Goal: Task Accomplishment & Management: Use online tool/utility

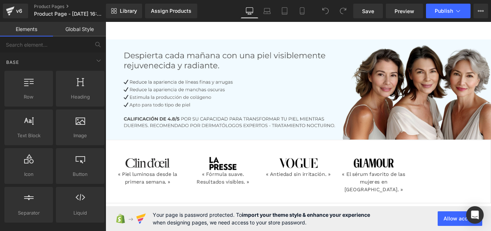
click at [81, 28] on link "Global Style" at bounding box center [79, 29] width 53 height 15
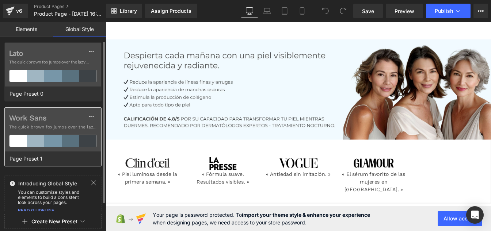
click at [43, 122] on div "Work Sans The quick brown [PERSON_NAME] jumps over the lazy..." at bounding box center [53, 130] width 96 height 44
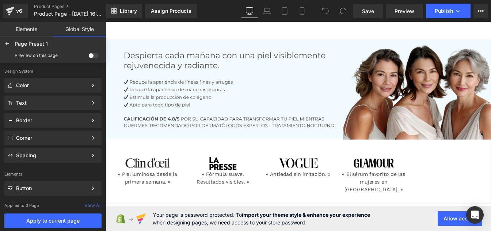
click at [94, 57] on span at bounding box center [93, 55] width 10 height 5
click at [88, 57] on input "checkbox" at bounding box center [88, 57] width 0 height 0
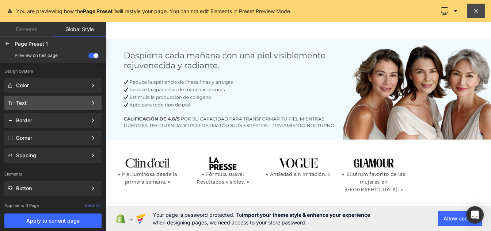
click at [28, 113] on div "Text Color Style Define a color palette and apply it to your pages 1 of 3 Next" at bounding box center [52, 120] width 97 height 15
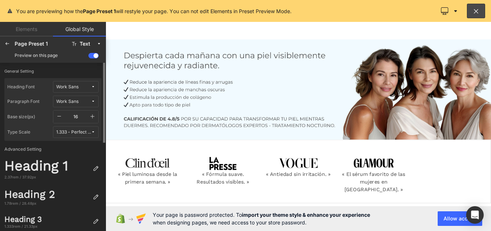
click at [71, 88] on div "Work Sans" at bounding box center [67, 86] width 22 height 5
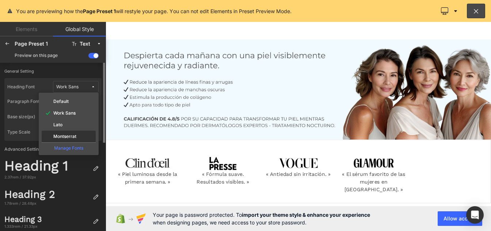
click at [66, 134] on label "Montserrat" at bounding box center [64, 136] width 23 height 5
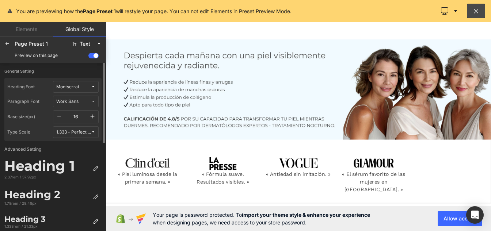
click at [70, 100] on div "Work Sans" at bounding box center [67, 101] width 22 height 5
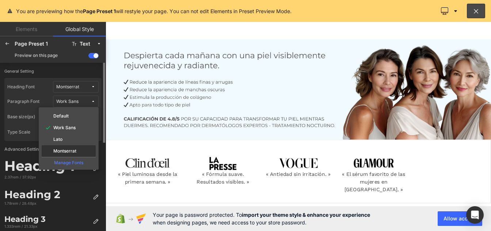
click at [65, 148] on div "Montserrat" at bounding box center [69, 151] width 54 height 12
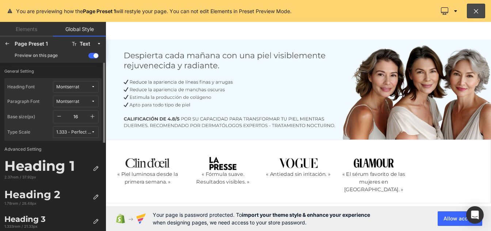
click at [92, 114] on icon "button" at bounding box center [92, 117] width 6 height 6
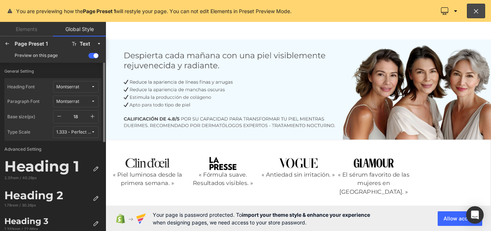
click at [92, 114] on icon "button" at bounding box center [92, 117] width 6 height 6
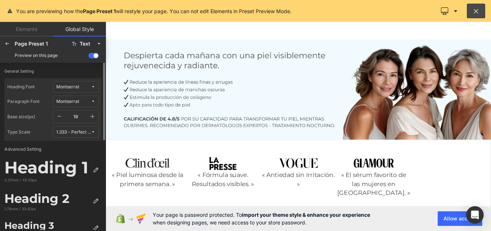
click at [92, 114] on icon "button" at bounding box center [92, 117] width 6 height 6
type input "20"
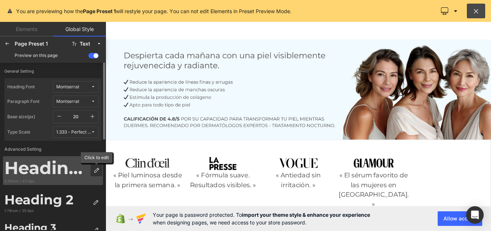
click at [95, 172] on icon at bounding box center [96, 171] width 6 height 6
click at [100, 172] on div at bounding box center [97, 171] width 12 height 12
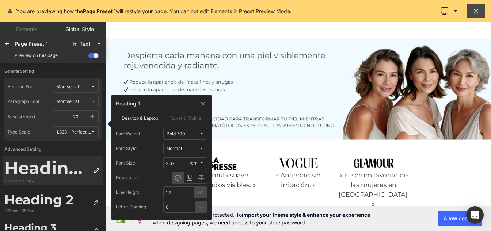
click at [184, 134] on div "Bold 700" at bounding box center [176, 133] width 19 height 5
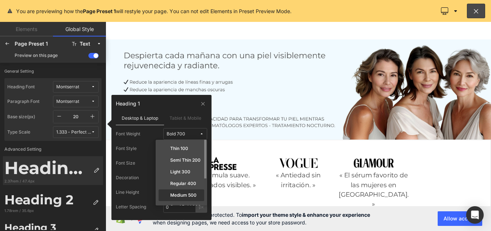
click at [185, 195] on label "Medium 500" at bounding box center [183, 195] width 26 height 5
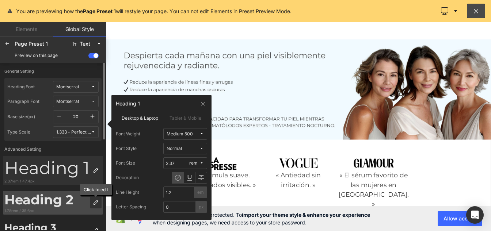
click at [96, 207] on div at bounding box center [96, 203] width 12 height 12
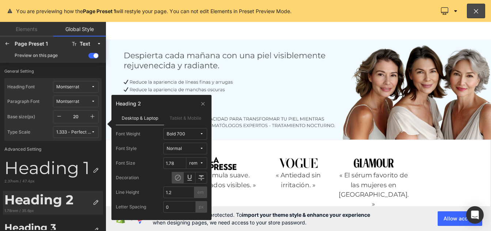
click at [192, 136] on span "Bold 700" at bounding box center [183, 133] width 33 height 5
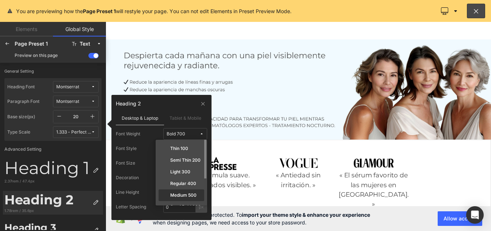
click at [188, 194] on label "Medium 500" at bounding box center [183, 195] width 26 height 5
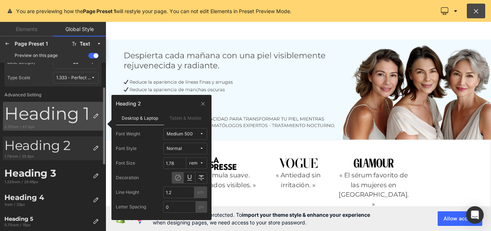
scroll to position [55, 0]
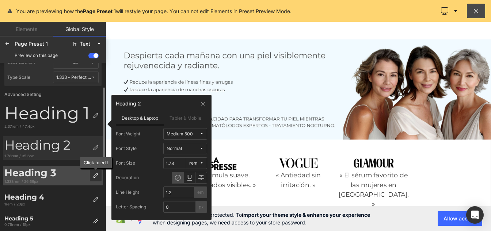
click at [99, 176] on div at bounding box center [96, 176] width 12 height 12
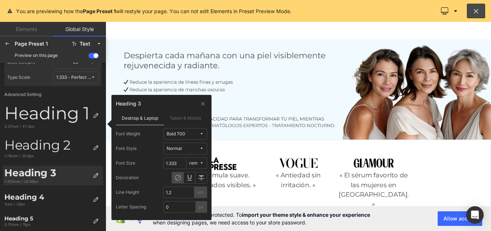
click at [187, 135] on span "Bold 700" at bounding box center [183, 133] width 33 height 5
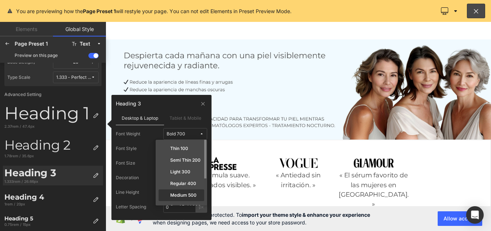
click at [185, 201] on div "Medium 500" at bounding box center [182, 207] width 46 height 12
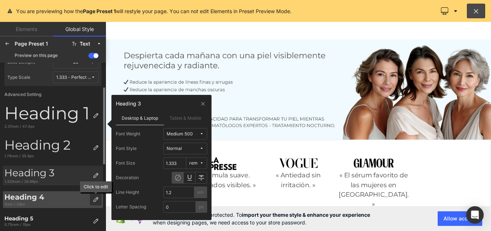
click at [95, 200] on icon at bounding box center [96, 200] width 6 height 6
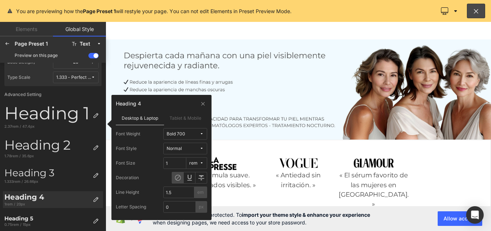
click at [190, 136] on span "Bold 700" at bounding box center [183, 133] width 33 height 5
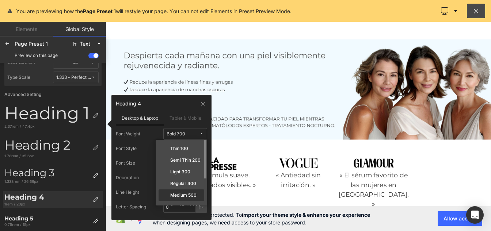
click at [186, 201] on div "Medium 500" at bounding box center [182, 207] width 46 height 12
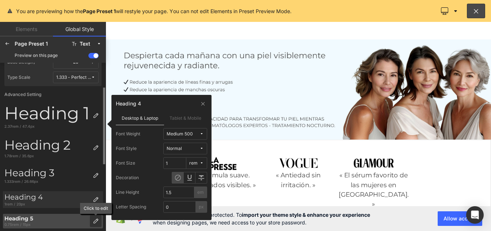
click at [93, 225] on div at bounding box center [96, 221] width 12 height 12
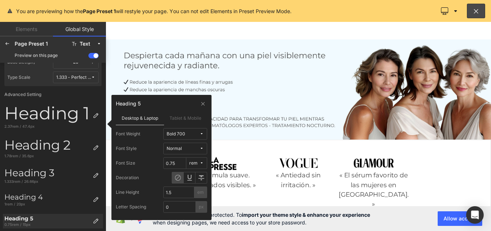
click at [178, 135] on div "Bold 700" at bounding box center [176, 133] width 19 height 5
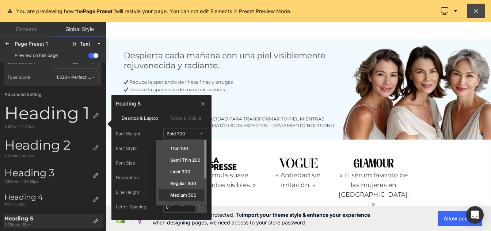
click at [182, 194] on label "Medium 500" at bounding box center [183, 195] width 26 height 5
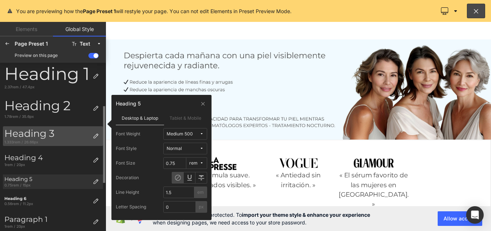
scroll to position [95, 0]
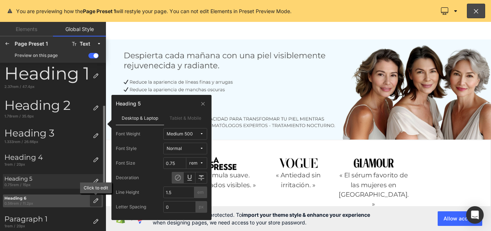
click at [96, 196] on div at bounding box center [96, 201] width 12 height 12
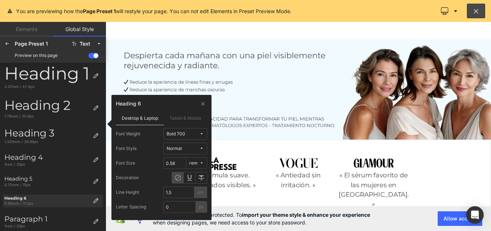
click at [193, 134] on span "Bold 700" at bounding box center [183, 133] width 33 height 5
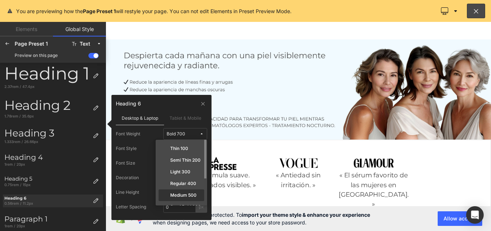
click at [187, 194] on label "Medium 500" at bounding box center [183, 195] width 26 height 5
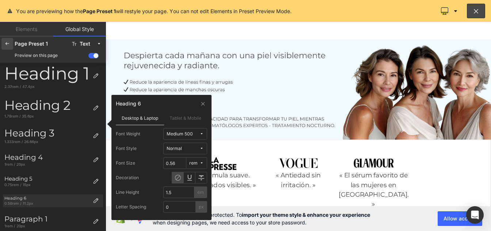
click at [7, 45] on icon at bounding box center [7, 44] width 6 height 6
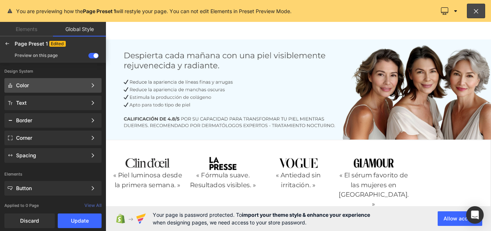
click at [39, 96] on div "Color Color Style Define a color palette and apply it to your pages 1 of 3 Next" at bounding box center [52, 103] width 97 height 15
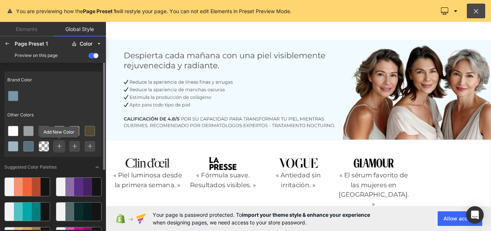
click at [57, 146] on icon at bounding box center [59, 146] width 5 height 5
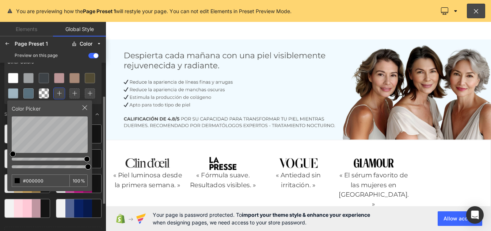
scroll to position [53, 0]
click at [43, 182] on input "#000000" at bounding box center [35, 181] width 46 height 12
type input "#4AAFE6"
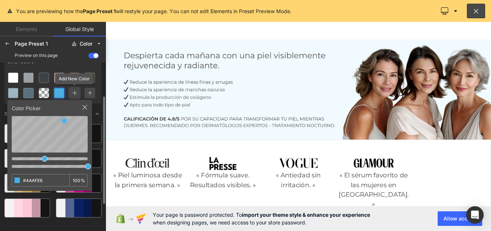
click at [74, 93] on icon at bounding box center [74, 93] width 5 height 5
click at [51, 180] on input "#000000" at bounding box center [35, 181] width 46 height 12
type input "#01B76B"
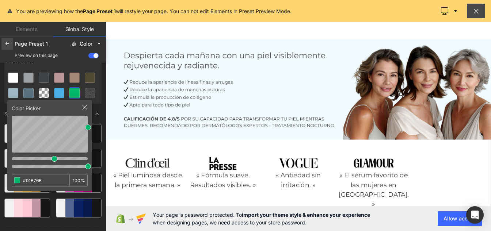
click at [11, 41] on div at bounding box center [7, 44] width 12 height 12
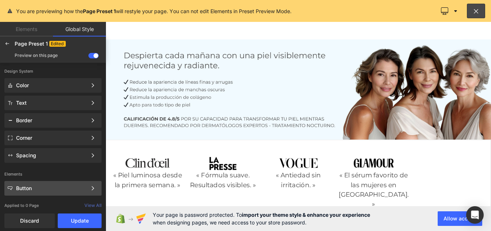
click at [26, 110] on div "Button Color Style Define a color palette and apply it to your pages 1 of 3 Next" at bounding box center [52, 103] width 97 height 15
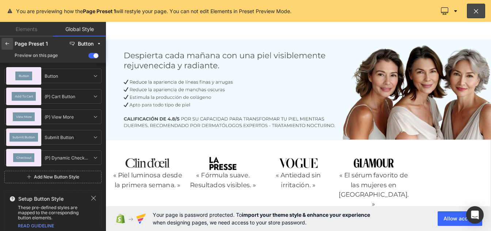
click at [5, 42] on icon at bounding box center [7, 44] width 6 height 6
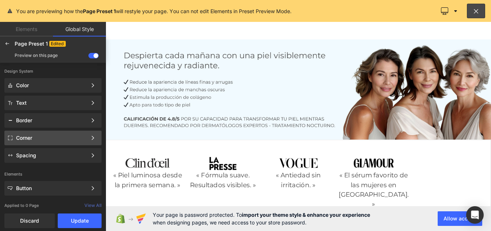
click at [33, 137] on div "Corner" at bounding box center [51, 138] width 71 height 6
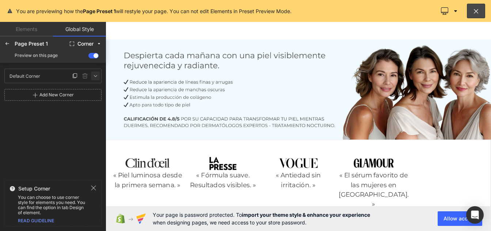
click at [93, 76] on icon at bounding box center [95, 76] width 6 height 6
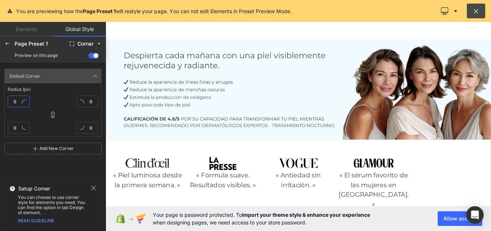
click at [13, 104] on input "0" at bounding box center [19, 102] width 22 height 12
type input "1"
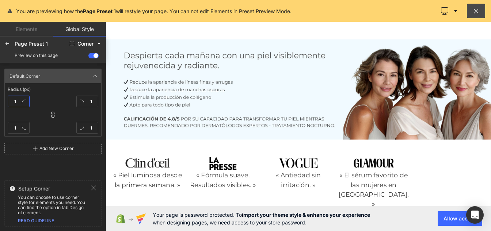
type input "10"
click at [9, 45] on icon at bounding box center [7, 44] width 6 height 6
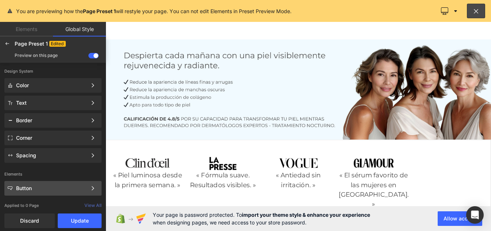
click at [34, 189] on div "Button" at bounding box center [51, 189] width 71 height 6
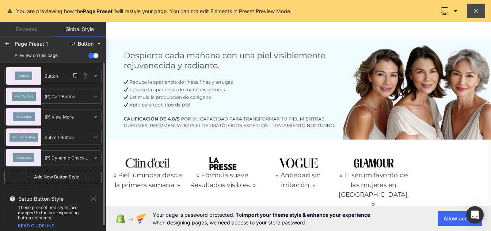
click at [26, 75] on span "Button" at bounding box center [24, 76] width 11 height 3
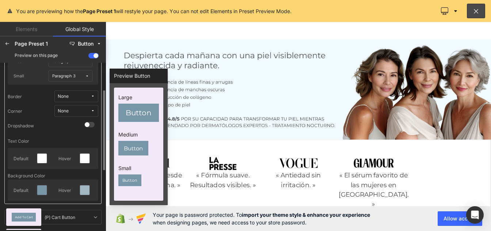
scroll to position [58, 0]
click at [89, 190] on div at bounding box center [84, 189] width 9 height 9
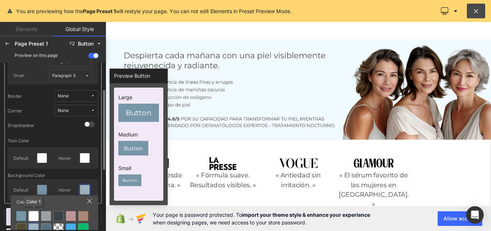
click at [33, 217] on div at bounding box center [33, 216] width 10 height 10
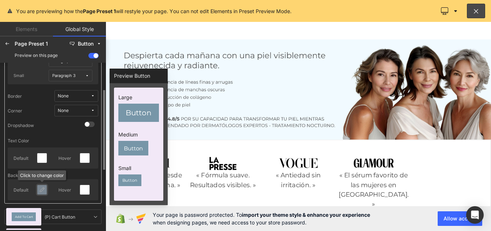
click at [39, 194] on div at bounding box center [41, 189] width 9 height 9
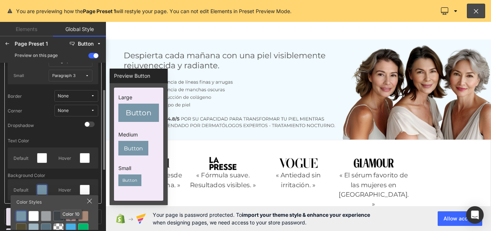
click at [73, 228] on div at bounding box center [71, 229] width 10 height 10
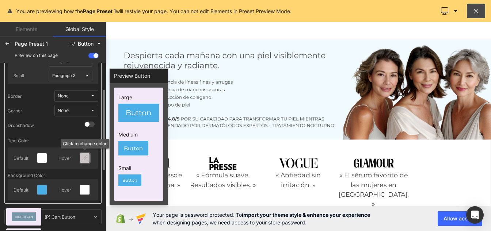
click at [85, 161] on icon at bounding box center [85, 158] width 6 height 6
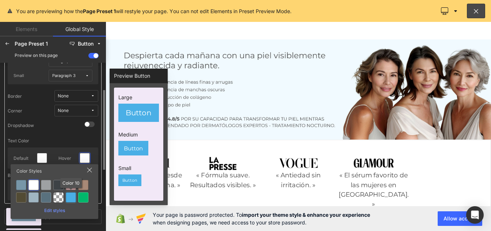
click at [69, 200] on div at bounding box center [71, 197] width 10 height 10
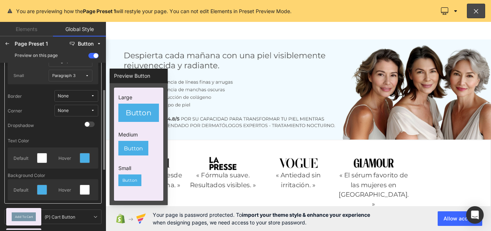
click at [80, 107] on button "None" at bounding box center [76, 111] width 44 height 12
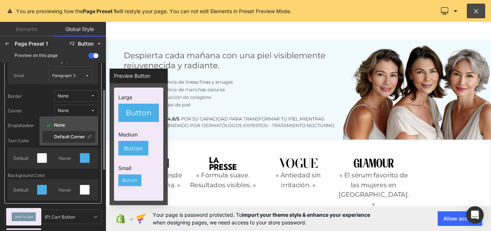
click at [71, 137] on label "Default Corner" at bounding box center [69, 136] width 31 height 5
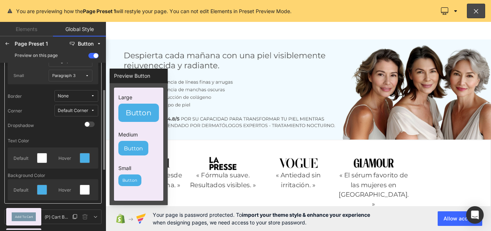
click at [26, 218] on span "Add To Cart" at bounding box center [24, 216] width 18 height 3
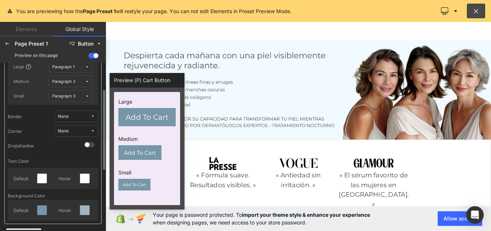
click at [72, 69] on div "Paragraph 1" at bounding box center [63, 66] width 22 height 5
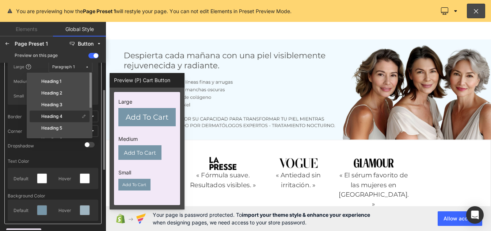
click at [61, 116] on label "Heading 4" at bounding box center [51, 116] width 21 height 5
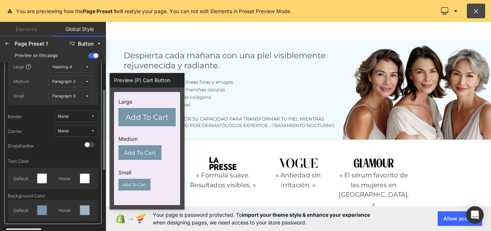
click at [75, 81] on div "Paragraph 2" at bounding box center [63, 81] width 23 height 5
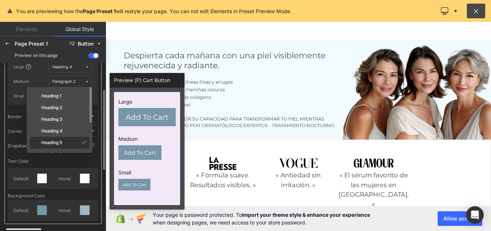
click at [62, 149] on div "Heading 5" at bounding box center [60, 155] width 60 height 12
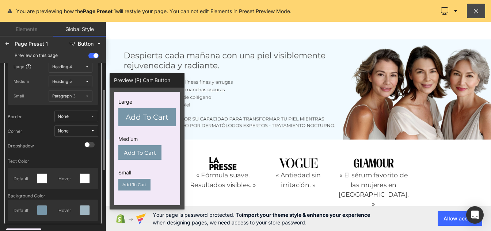
click at [68, 95] on div "Paragraph 3" at bounding box center [63, 95] width 23 height 5
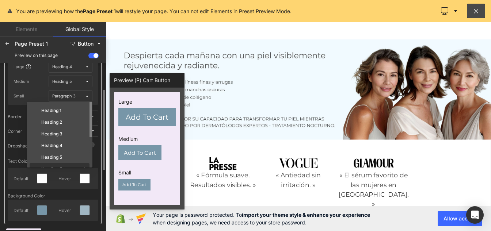
click at [60, 175] on div "Heading 6" at bounding box center [60, 181] width 60 height 12
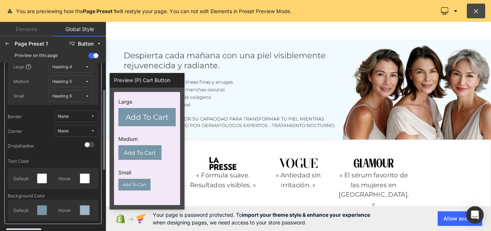
click at [67, 133] on div "None" at bounding box center [63, 131] width 11 height 5
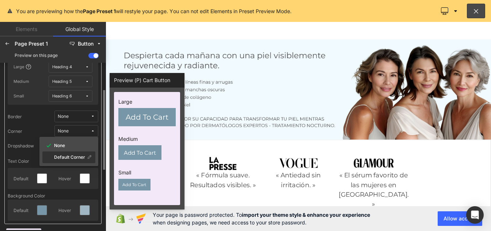
click at [75, 153] on div "Default Corner" at bounding box center [68, 158] width 53 height 12
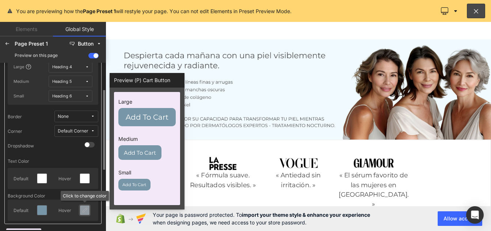
click at [83, 209] on icon at bounding box center [85, 210] width 6 height 6
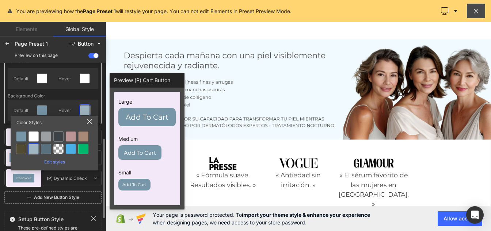
scroll to position [158, 0]
click at [36, 140] on div at bounding box center [33, 136] width 10 height 10
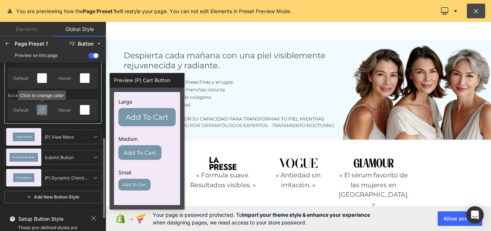
click at [43, 108] on icon at bounding box center [42, 110] width 6 height 6
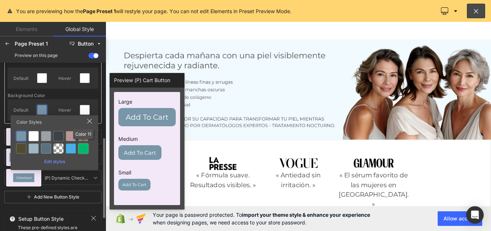
click at [83, 152] on div at bounding box center [83, 149] width 10 height 10
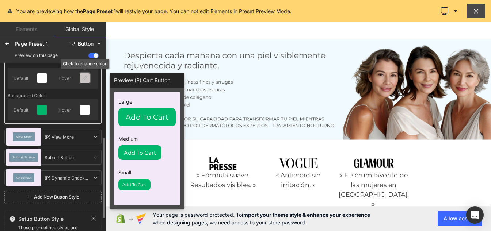
click at [87, 81] on div at bounding box center [84, 77] width 9 height 9
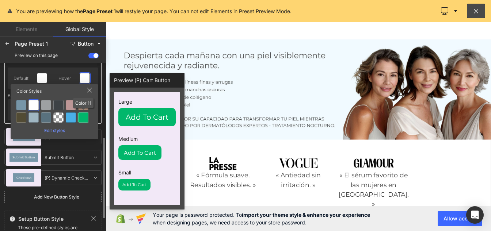
click at [81, 118] on div at bounding box center [83, 117] width 10 height 10
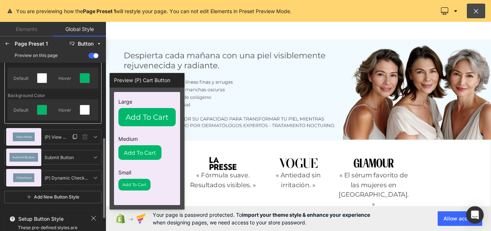
click at [26, 134] on div "View More" at bounding box center [24, 137] width 22 height 9
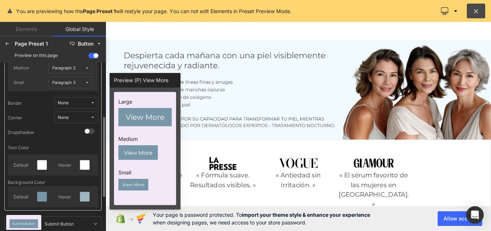
scroll to position [91, 0]
click at [24, 225] on span "Submit Button" at bounding box center [23, 225] width 23 height 3
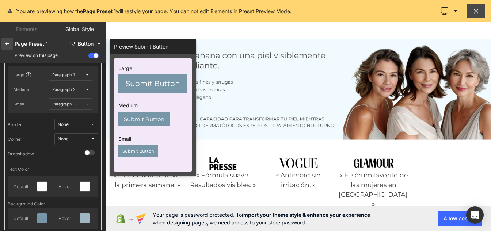
click at [6, 43] on icon at bounding box center [7, 44] width 6 height 6
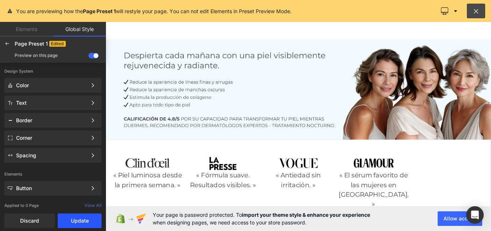
click at [75, 222] on button "Update" at bounding box center [80, 221] width 44 height 15
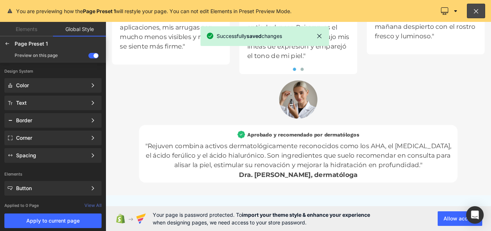
scroll to position [2495, 0]
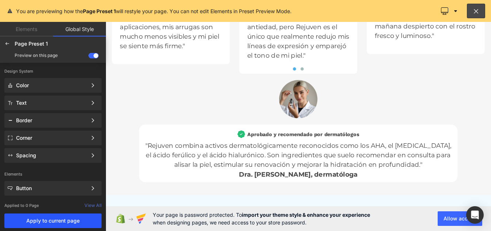
click at [73, 228] on button "Apply to current page" at bounding box center [52, 221] width 97 height 15
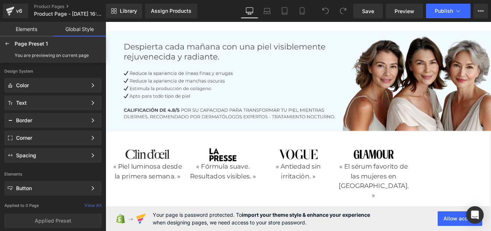
scroll to position [0, 0]
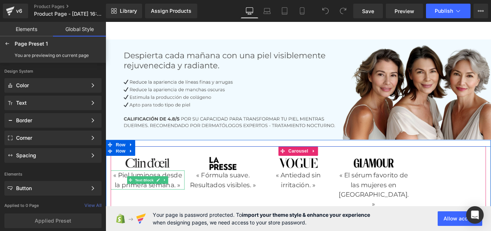
click at [123, 198] on p "« Piel luminosa desde la primera semana. »" at bounding box center [153, 203] width 85 height 22
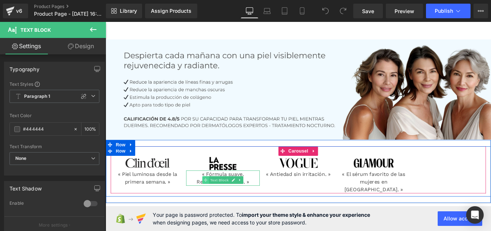
click at [218, 199] on span at bounding box center [221, 203] width 8 height 9
click at [211, 207] on p "« Fórmula suave. Resultados visibles. »" at bounding box center [240, 201] width 85 height 18
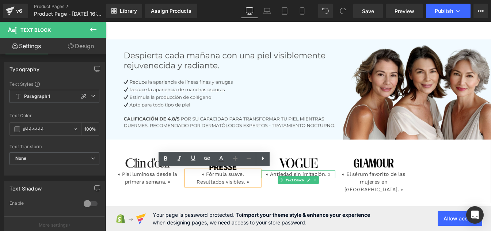
click at [290, 197] on p "« Antiedad sin irritación. »" at bounding box center [326, 196] width 85 height 9
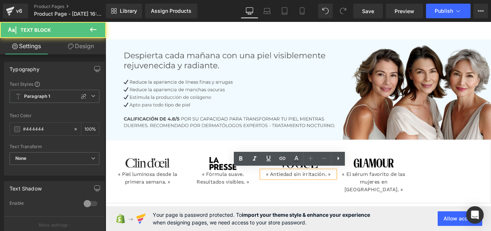
click at [327, 201] on p "« Antiedad sin irritación. »" at bounding box center [326, 196] width 85 height 9
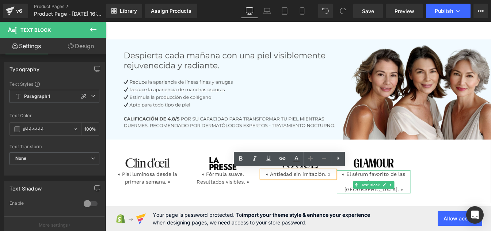
click at [386, 200] on p "« El sérum favorito de las mujeres en [GEOGRAPHIC_DATA]. »" at bounding box center [413, 205] width 85 height 26
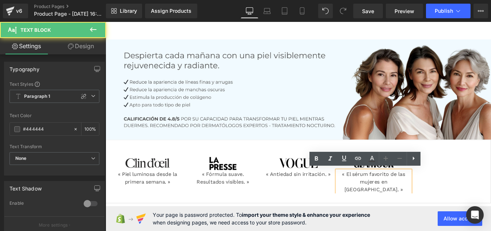
click at [386, 200] on p "« El sérum favorito de las mujeres en [GEOGRAPHIC_DATA]. »" at bounding box center [413, 205] width 85 height 26
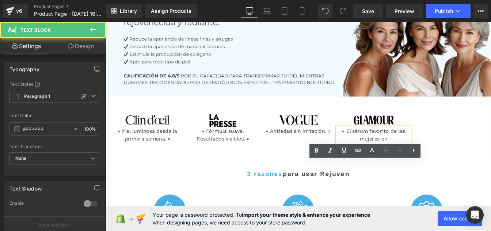
scroll to position [60, 0]
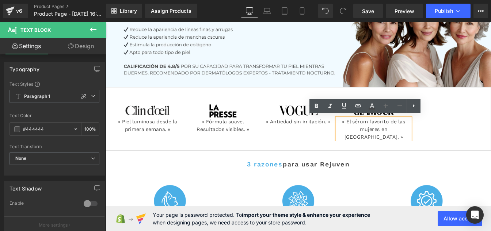
click at [392, 157] on p "« El sérum favorito de las mujeres en [GEOGRAPHIC_DATA]. »" at bounding box center [413, 145] width 85 height 26
drag, startPoint x: 403, startPoint y: 158, endPoint x: 420, endPoint y: 158, distance: 16.8
click at [420, 158] on p "« El sérum favorito de las mujeres en [GEOGRAPHIC_DATA]. »" at bounding box center [413, 145] width 85 height 26
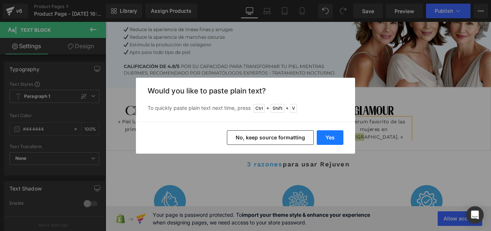
click at [334, 137] on button "Yes" at bounding box center [330, 137] width 27 height 15
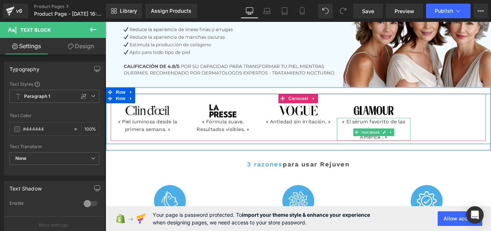
click at [423, 159] on p "América . »" at bounding box center [413, 154] width 85 height 9
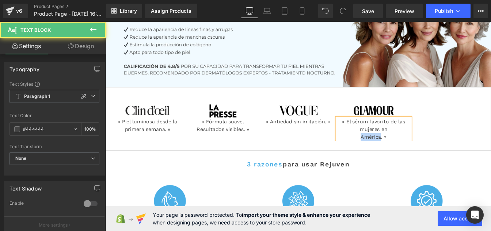
drag, startPoint x: 420, startPoint y: 158, endPoint x: 389, endPoint y: 159, distance: 31.8
click at [389, 159] on p "América. »" at bounding box center [413, 154] width 85 height 9
click at [416, 157] on p "US. »" at bounding box center [413, 154] width 85 height 9
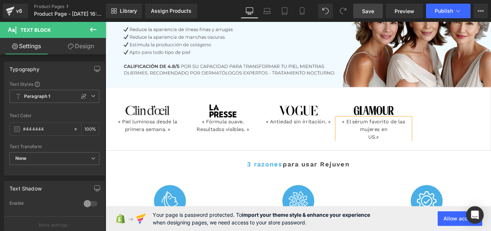
click at [370, 12] on span "Save" at bounding box center [368, 11] width 12 height 8
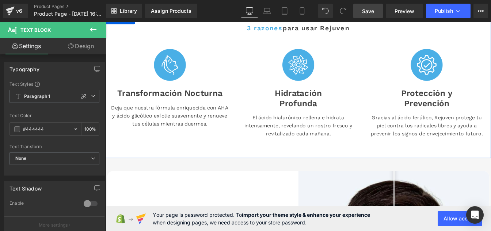
scroll to position [215, 0]
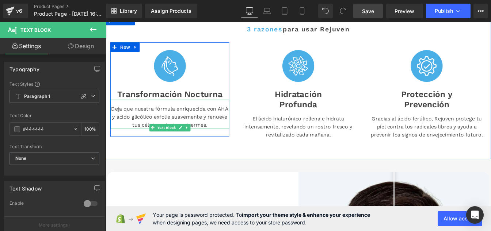
click at [187, 145] on p "Deja que nuestra fórmula enriquecida con AHA y ácido glicólico exfolie suavemen…" at bounding box center [179, 131] width 136 height 28
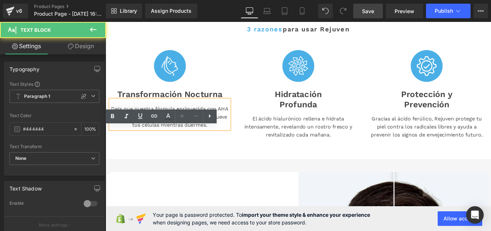
click at [165, 145] on p "Deja que nuestra fórmula enriquecida con AHA y ácido glicólico exfolie suavemen…" at bounding box center [179, 131] width 136 height 28
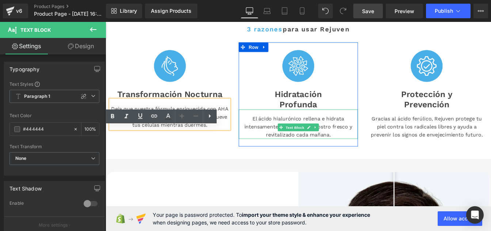
click at [292, 156] on p "El ácido hialurónico rellena e hidrata intensamente, revelando un rostro fresco…" at bounding box center [326, 142] width 136 height 28
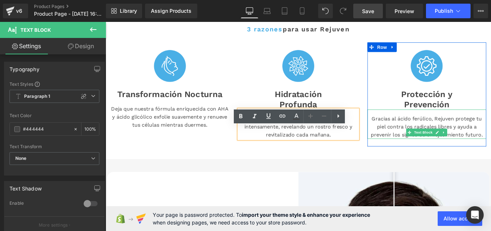
click at [426, 156] on p "Gracias al ácido ferúlico, Rejuven protege tu piel contra los radicales libres …" at bounding box center [474, 142] width 136 height 28
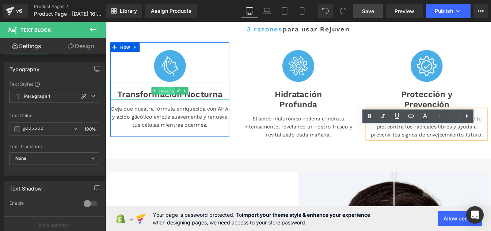
click at [175, 106] on span "Heading" at bounding box center [175, 101] width 20 height 9
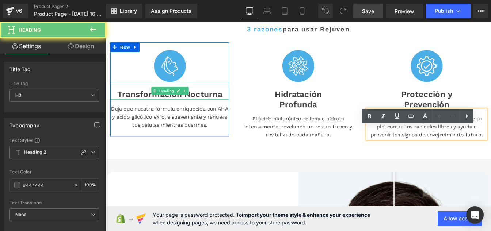
click at [129, 111] on h3 "Transformación Nocturna" at bounding box center [179, 104] width 136 height 11
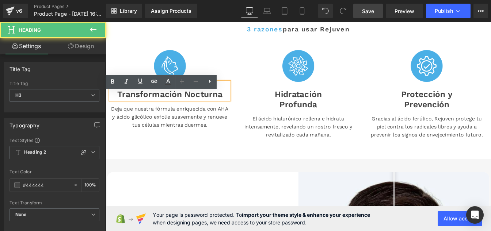
click at [146, 110] on span "Transformación Nocturna" at bounding box center [179, 104] width 121 height 11
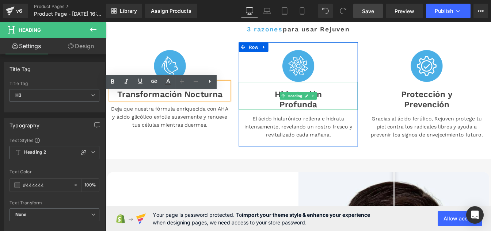
click at [299, 122] on span "Hidratación Profunda" at bounding box center [326, 110] width 54 height 22
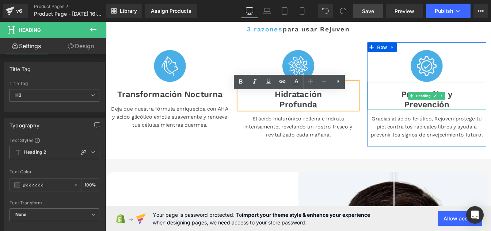
click at [446, 122] on span "Protección y Prevención" at bounding box center [473, 110] width 59 height 22
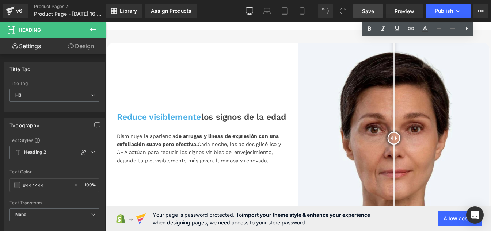
scroll to position [366, 0]
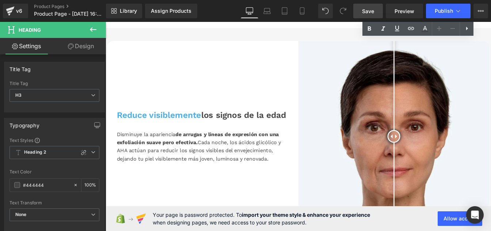
click at [215, 134] on span "los signos de la edad" at bounding box center [264, 128] width 98 height 11
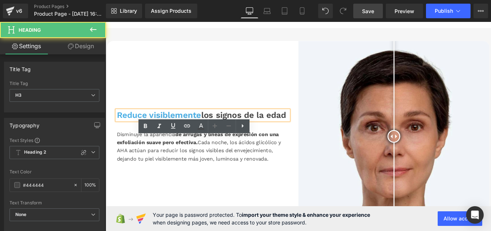
click at [215, 134] on span "los signos de la edad" at bounding box center [264, 128] width 98 height 11
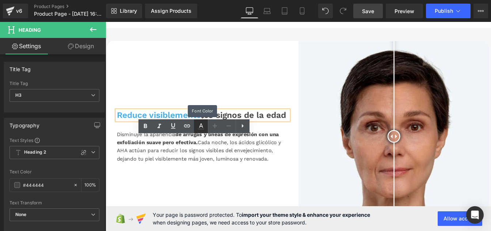
click at [205, 123] on icon at bounding box center [200, 126] width 9 height 9
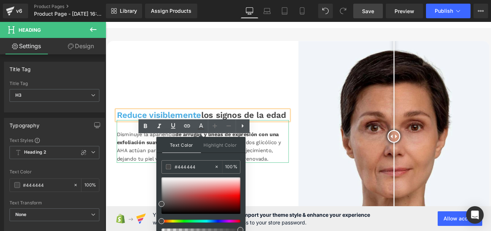
click at [133, 164] on span "de arrugas y líneas de expresión con una exfoliación suave pero efectiva." at bounding box center [211, 156] width 186 height 16
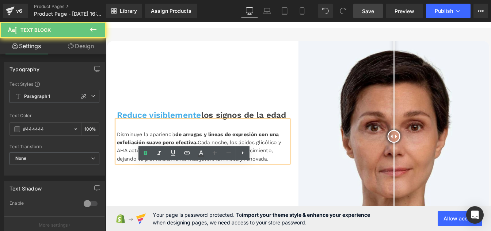
click at [133, 164] on span "de arrugas y líneas de expresión con una exfoliación suave pero efectiva." at bounding box center [211, 156] width 186 height 16
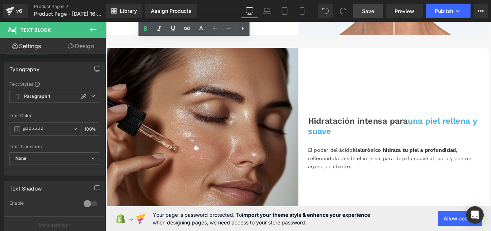
scroll to position [592, 0]
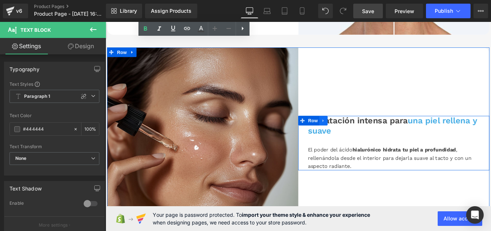
click at [351, 141] on link at bounding box center [355, 135] width 9 height 11
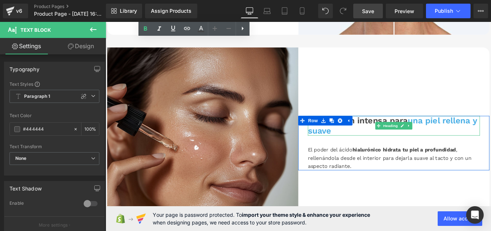
click at [392, 141] on font "Hidratación intensa para" at bounding box center [394, 135] width 115 height 11
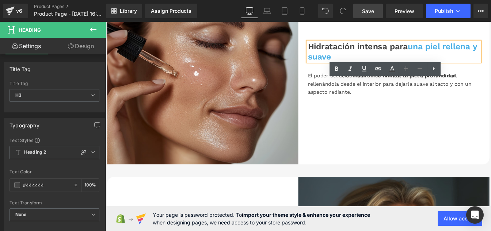
scroll to position [677, 0]
click at [389, 87] on span "hialurónico hidrata tu piel a profundidad" at bounding box center [448, 83] width 119 height 7
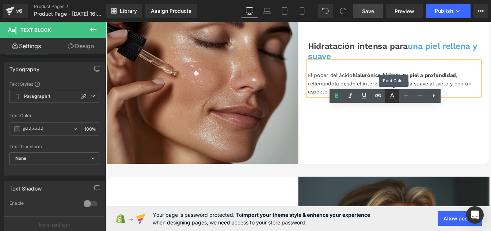
click at [393, 98] on icon at bounding box center [392, 98] width 7 height 1
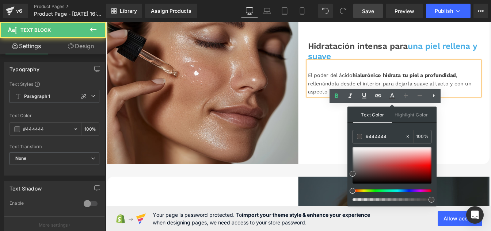
click at [358, 107] on div "El poder del ácido hialurónico hidrata tu piel a profundidad , rellenándola des…" at bounding box center [435, 93] width 197 height 28
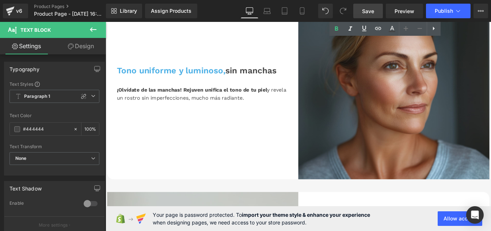
scroll to position [894, 0]
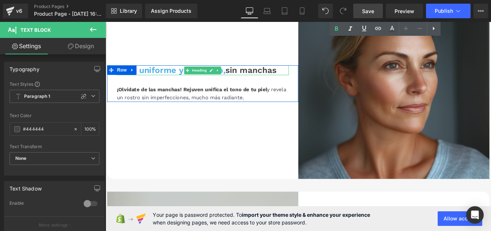
click at [243, 83] on span "sin manchas" at bounding box center [272, 77] width 59 height 11
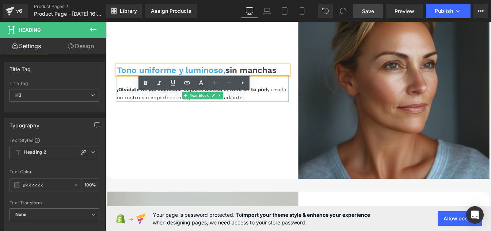
click at [159, 113] on div "¡Olvídate de las manchas! Rejuven unifica el tono de tu piel y revela un rostro…" at bounding box center [216, 98] width 197 height 30
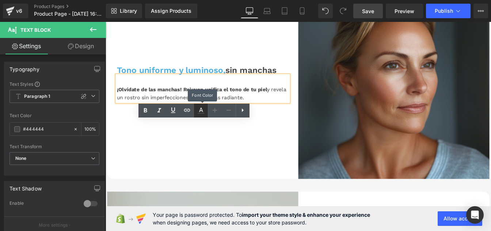
click at [202, 116] on link at bounding box center [201, 111] width 14 height 14
type input "100"
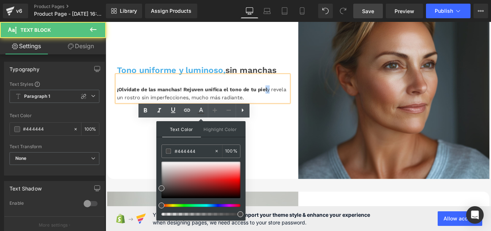
drag, startPoint x: 147, startPoint y: 164, endPoint x: 158, endPoint y: 163, distance: 11.0
click at [158, 113] on div "¡Olvídate de las manchas! Rejuven unifica el tono de tu piel y revela un rostro…" at bounding box center [216, 98] width 197 height 30
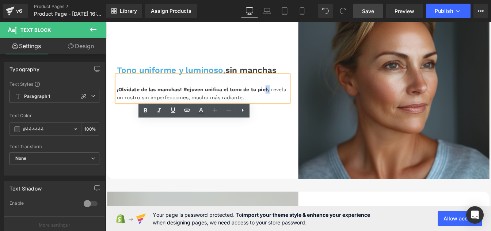
click at [216, 113] on div "¡Olvídate de las manchas! Rejuven unifica el tono de tu piel y revela un rostro…" at bounding box center [216, 98] width 197 height 30
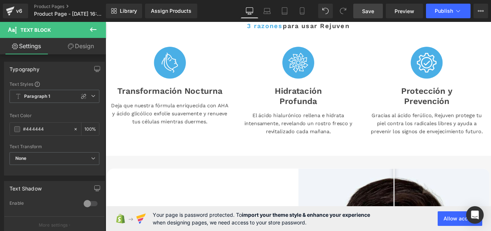
scroll to position [219, 0]
click at [171, 14] on div "Assign Products" at bounding box center [171, 11] width 41 height 6
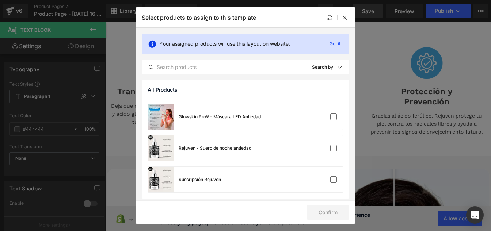
scroll to position [28, 0]
click at [234, 151] on div "Rejuven - Suero de noche antiedad" at bounding box center [199, 148] width 103 height 26
click at [317, 216] on button "Confirm" at bounding box center [328, 212] width 42 height 15
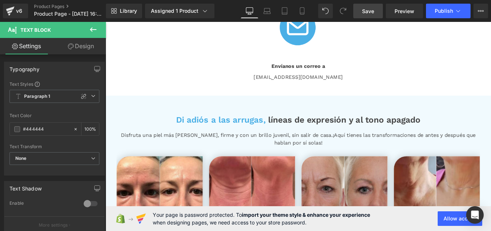
scroll to position [1606, 0]
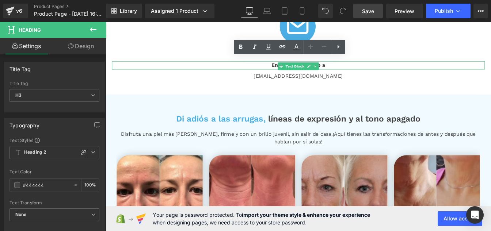
click at [298, 75] on span "Envíanos un correo a" at bounding box center [326, 71] width 61 height 7
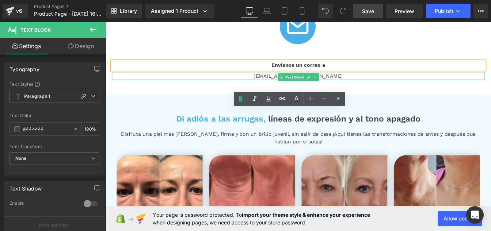
click at [299, 89] on p "[EMAIL_ADDRESS][DOMAIN_NAME]" at bounding box center [326, 84] width 427 height 9
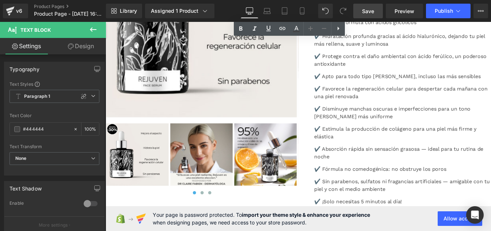
scroll to position [2712, 0]
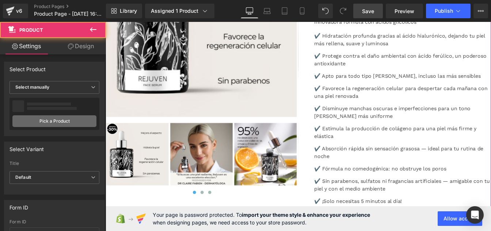
click at [46, 124] on link "Pick a Product" at bounding box center [54, 121] width 84 height 12
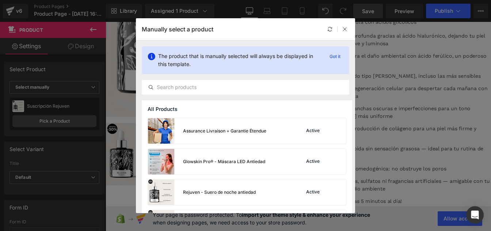
scroll to position [29, 0]
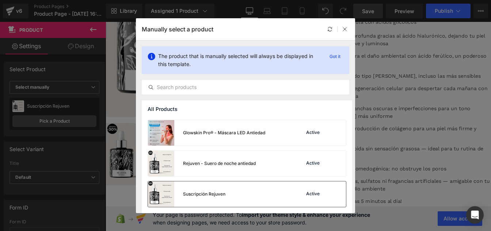
click at [232, 191] on div "Suscripción Rejuven Active" at bounding box center [247, 195] width 198 height 26
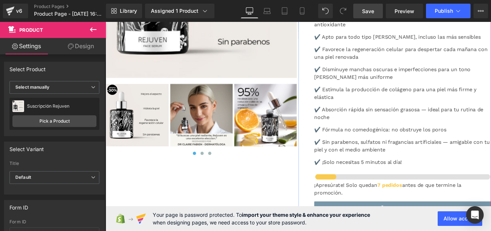
scroll to position [2758, 0]
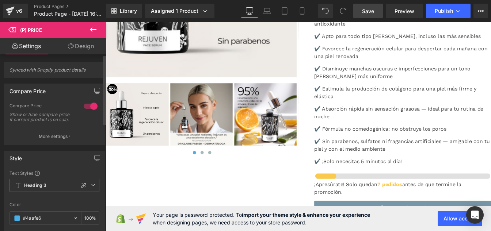
click at [84, 107] on div at bounding box center [91, 106] width 18 height 12
click at [89, 107] on div at bounding box center [91, 106] width 18 height 12
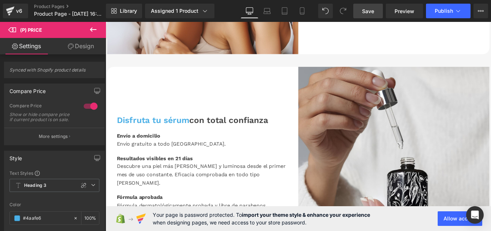
scroll to position [1278, 0]
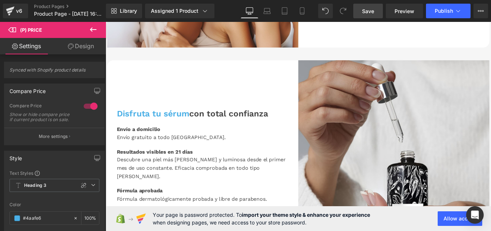
drag, startPoint x: 369, startPoint y: 9, endPoint x: 230, endPoint y: 146, distance: 194.5
click at [369, 9] on span "Save" at bounding box center [368, 11] width 12 height 8
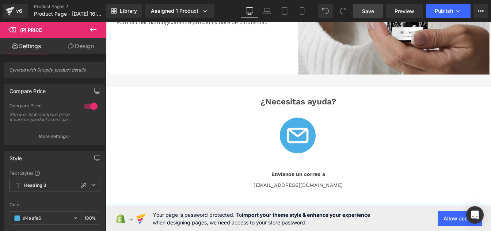
scroll to position [1602, 0]
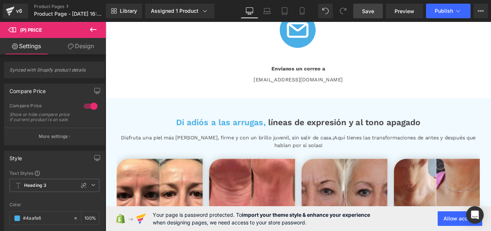
click at [324, 93] on div "[EMAIL_ADDRESS][DOMAIN_NAME] Text Block" at bounding box center [326, 88] width 427 height 9
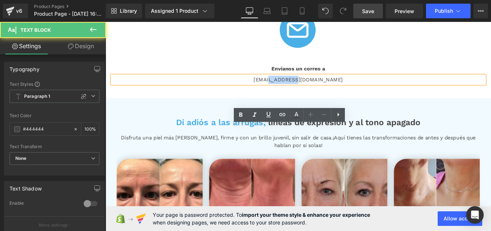
drag, startPoint x: 320, startPoint y: 147, endPoint x: 350, endPoint y: 148, distance: 29.6
click at [350, 93] on p "[EMAIL_ADDRESS][DOMAIN_NAME]" at bounding box center [326, 88] width 427 height 9
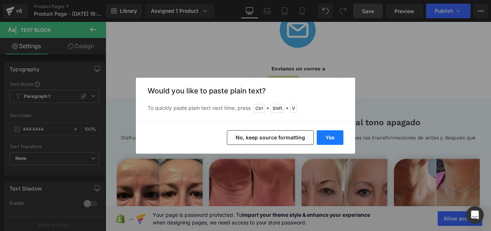
click at [331, 137] on button "Yes" at bounding box center [330, 137] width 27 height 15
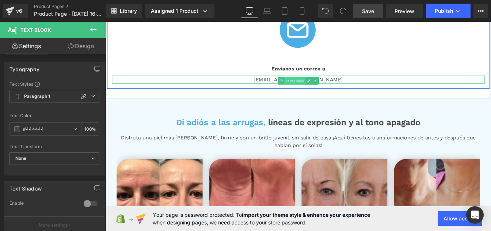
click at [310, 94] on span "Text Block" at bounding box center [322, 89] width 24 height 9
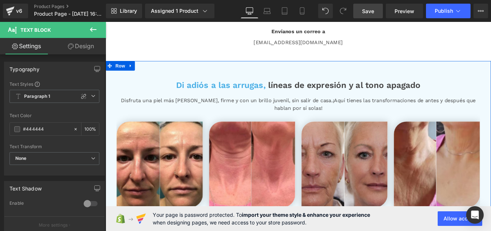
scroll to position [1661, 0]
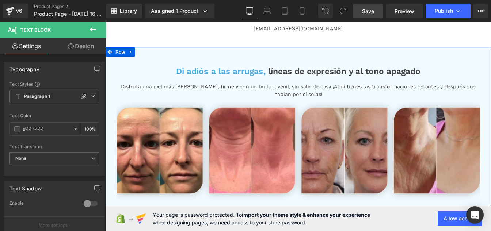
click at [292, 84] on span "líneas de expresión y al tono apagado" at bounding box center [379, 78] width 175 height 11
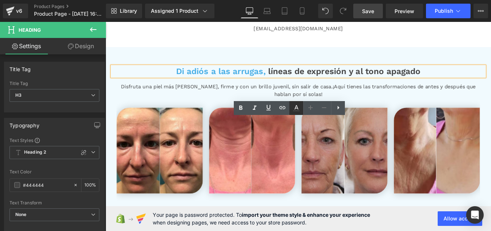
click at [297, 108] on icon at bounding box center [296, 107] width 4 height 4
type input "100"
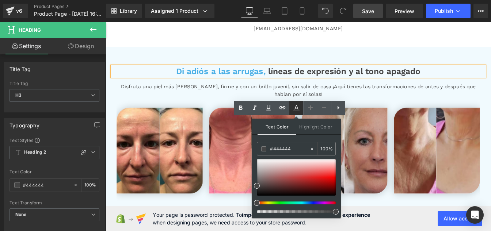
click at [296, 109] on icon at bounding box center [296, 108] width 9 height 9
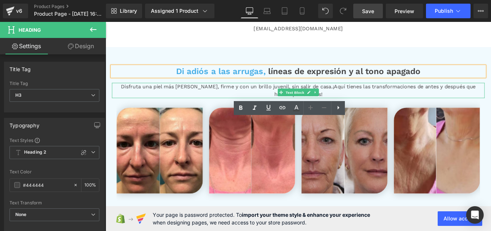
click at [299, 108] on span "¡Aquí tienes las transformaciones de antes y después que hablan por sí solas!" at bounding box center [414, 101] width 231 height 16
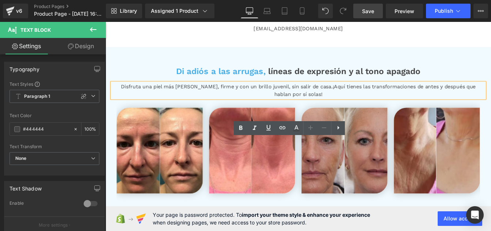
click at [299, 108] on span "¡Aquí tienes las transformaciones de antes y después que hablan por sí solas!" at bounding box center [414, 101] width 231 height 16
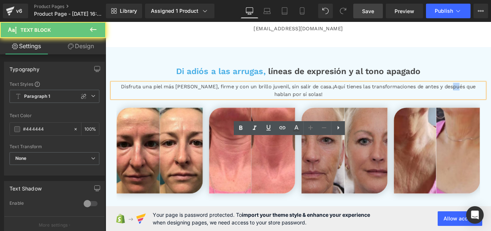
drag, startPoint x: 279, startPoint y: 169, endPoint x: 287, endPoint y: 171, distance: 8.2
click at [299, 108] on span "¡Aquí tienes las transformaciones de antes y después que hablan por sí solas!" at bounding box center [414, 101] width 231 height 16
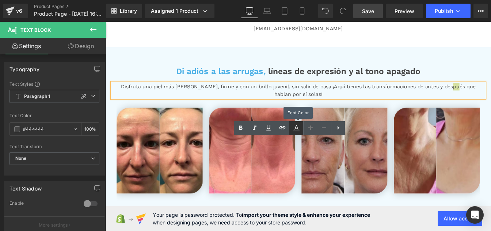
click at [295, 128] on icon at bounding box center [296, 128] width 9 height 9
type input "#000000"
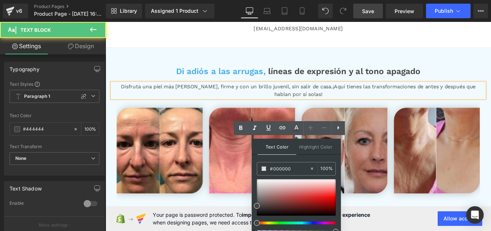
click at [233, 110] on p "Disfruta una piel más [PERSON_NAME], firme y con un brillo juvenil, sin salir d…" at bounding box center [326, 101] width 427 height 18
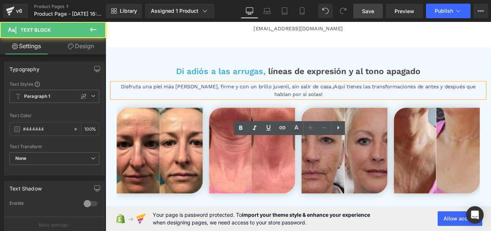
click at [301, 108] on span "¡Aquí tienes las transformaciones de antes y después que hablan por sí solas!" at bounding box center [414, 101] width 231 height 16
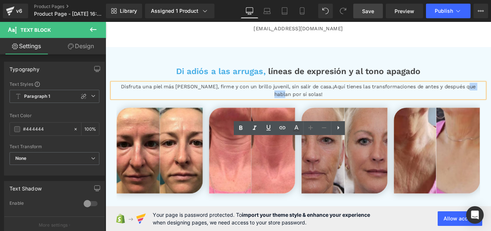
drag, startPoint x: 301, startPoint y: 172, endPoint x: 332, endPoint y: 168, distance: 31.2
click at [332, 108] on span "¡Aquí tienes las transformaciones de antes y después que hablan por sí solas!" at bounding box center [414, 101] width 231 height 16
click at [296, 128] on icon at bounding box center [296, 127] width 4 height 4
type input "100"
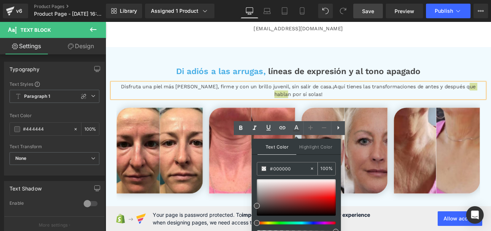
click at [295, 169] on input "#000000" at bounding box center [289, 169] width 39 height 8
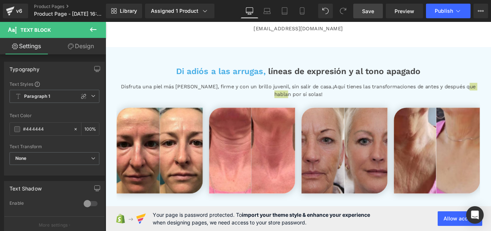
drag, startPoint x: 46, startPoint y: 132, endPoint x: -1, endPoint y: 124, distance: 47.8
click at [0, 124] on html "Text Block You are previewing how the Page Preset 1 will restyle your page. You…" at bounding box center [245, 115] width 491 height 231
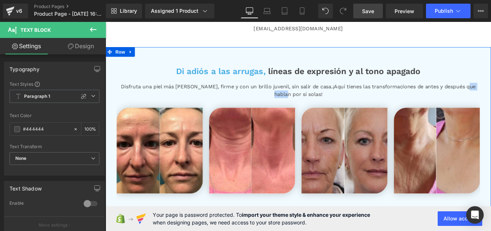
click at [260, 110] on p "Disfruta una piel más [PERSON_NAME], firme y con un brillo juvenil, sin salir d…" at bounding box center [326, 101] width 427 height 18
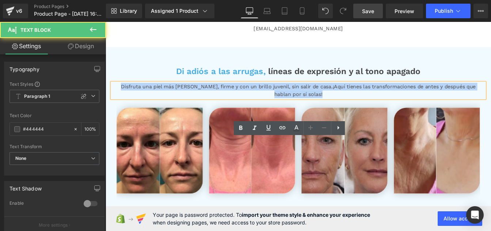
drag, startPoint x: 116, startPoint y: 160, endPoint x: 394, endPoint y: 172, distance: 278.2
click at [394, 110] on p "Disfruta una piel más [PERSON_NAME], firme y con un brillo juvenil, sin salir d…" at bounding box center [326, 101] width 427 height 18
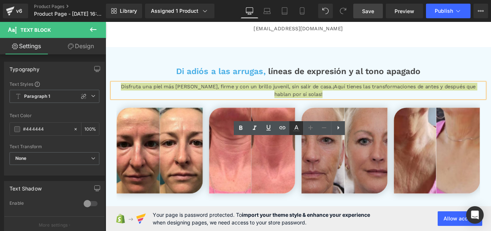
click at [297, 126] on icon at bounding box center [296, 128] width 9 height 9
type input "#444444"
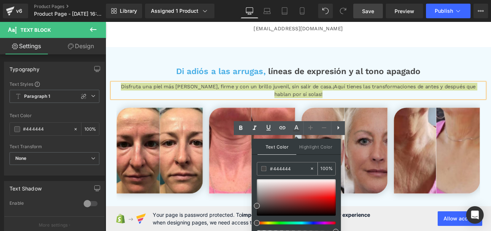
click at [296, 168] on input "#444444" at bounding box center [289, 169] width 39 height 8
click at [297, 127] on icon at bounding box center [296, 128] width 9 height 9
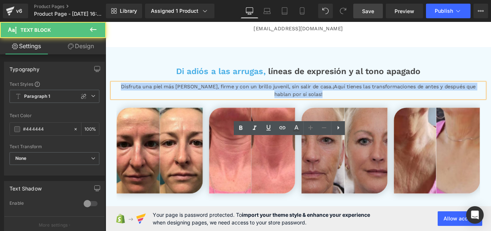
click at [327, 110] on p "Disfruta una piel más [PERSON_NAME], firme y con un brillo juvenil, sin salir d…" at bounding box center [326, 101] width 427 height 18
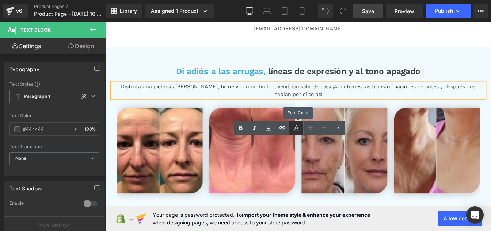
click at [298, 126] on icon at bounding box center [296, 128] width 9 height 9
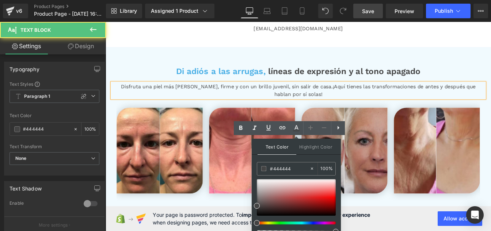
click at [261, 110] on p "Disfruta una piel más [PERSON_NAME], firme y con un brillo juvenil, sin salir d…" at bounding box center [326, 101] width 427 height 18
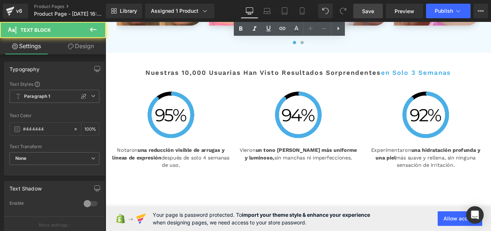
scroll to position [1854, 0]
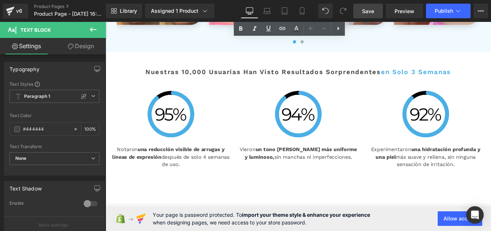
click at [238, 84] on h2 "Nuestras 10,000 usuarias han visto resultados sorprendentes en solo 3 semanas" at bounding box center [326, 79] width 427 height 9
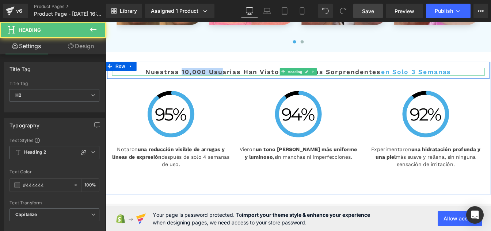
drag, startPoint x: 182, startPoint y: 150, endPoint x: 256, endPoint y: 150, distance: 73.8
click at [256, 84] on h2 "Nuestras 10,000 usuarias han visto resultados sorprendentes en solo 3 semanas" at bounding box center [326, 79] width 427 height 9
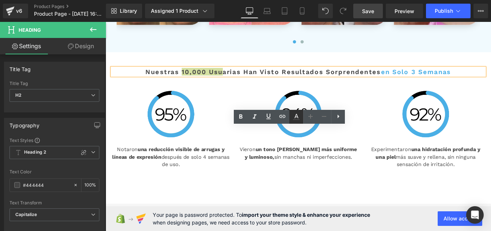
click at [299, 119] on icon at bounding box center [296, 116] width 9 height 9
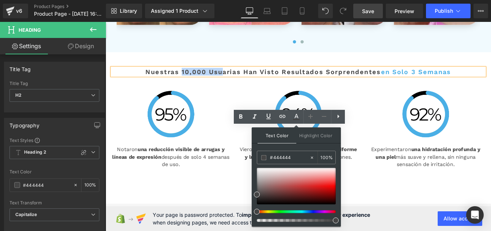
click at [238, 84] on h2 "Nuestras 10,000 usuarias han visto resultados sorprendentes en solo 3 semanas" at bounding box center [326, 79] width 427 height 9
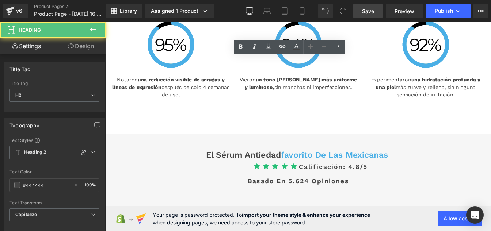
scroll to position [1935, 0]
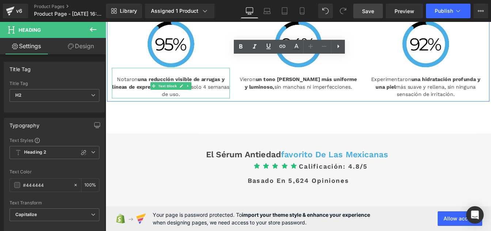
click at [161, 100] on span "una reducción visible de arrugas y líneas de expresión" at bounding box center [177, 92] width 129 height 16
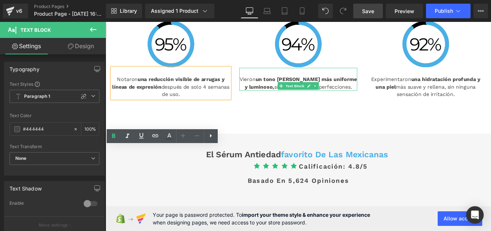
click at [293, 100] on span "un tono [PERSON_NAME] más uniforme y luminoso," at bounding box center [329, 92] width 129 height 16
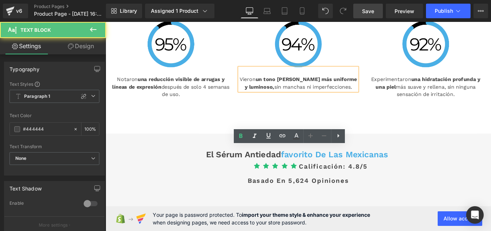
drag, startPoint x: 293, startPoint y: 194, endPoint x: 324, endPoint y: 196, distance: 31.5
click at [324, 101] on p "Vieron un tono [PERSON_NAME] más uniforme y luminoso, sin manchas ni imperfecci…" at bounding box center [326, 92] width 135 height 18
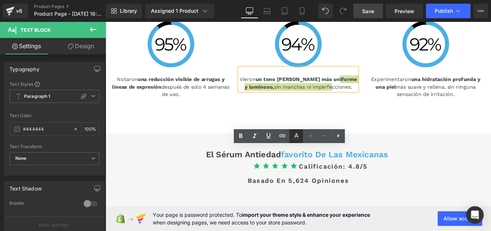
click at [295, 135] on icon at bounding box center [296, 135] width 4 height 4
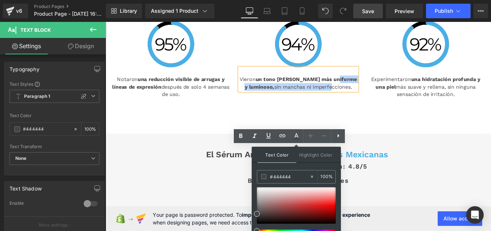
click at [259, 101] on div "Vieron un tono [PERSON_NAME] más uniforme y luminoso, sin manchas ni imperfecci…" at bounding box center [326, 88] width 135 height 26
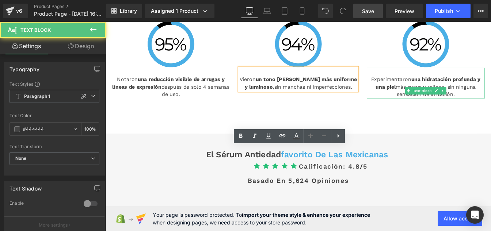
click at [422, 110] on p "Experimentaron una hidratación profunda y una piel más suave y rellena, sin nin…" at bounding box center [472, 96] width 135 height 26
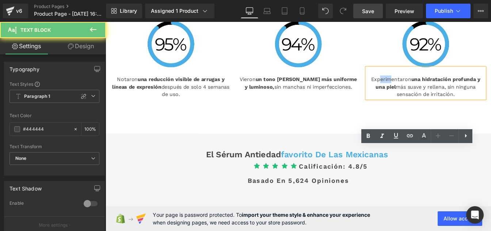
drag, startPoint x: 422, startPoint y: 183, endPoint x: 440, endPoint y: 183, distance: 17.9
click at [440, 110] on p "Experimentaron una hidratación profunda y una piel más suave y rellena, sin nin…" at bounding box center [472, 96] width 135 height 26
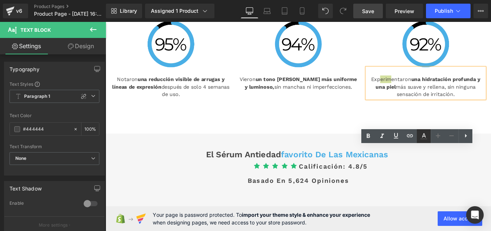
click at [425, 137] on icon at bounding box center [424, 135] width 4 height 4
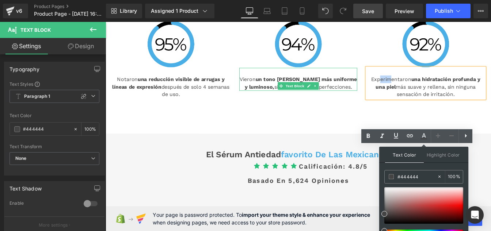
click at [336, 100] on span "un tono [PERSON_NAME] más uniforme y luminoso," at bounding box center [329, 92] width 129 height 16
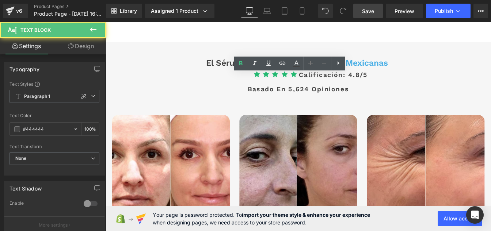
scroll to position [2042, 0]
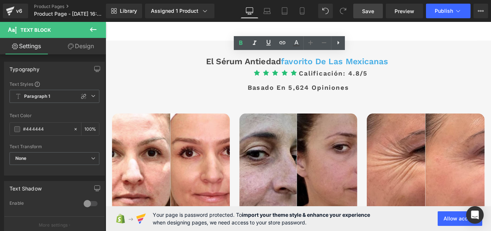
click at [267, 73] on h3 "El sérum antiedad favorito de las mexicanas" at bounding box center [326, 67] width 427 height 11
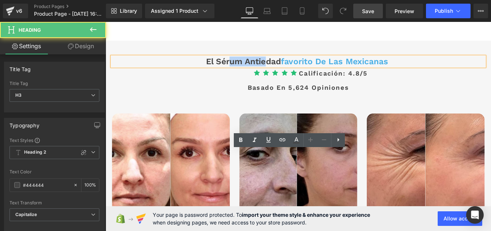
drag, startPoint x: 267, startPoint y: 177, endPoint x: 209, endPoint y: 179, distance: 57.4
click at [209, 73] on h3 "El sérum antiedad favorito de las mexicanas" at bounding box center [326, 67] width 427 height 11
click at [294, 140] on icon at bounding box center [296, 140] width 9 height 9
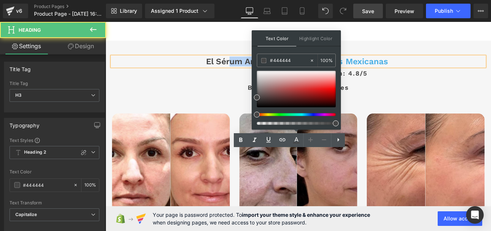
click at [243, 73] on h3 "El sérum antiedad favorito de las mexicanas" at bounding box center [326, 67] width 427 height 11
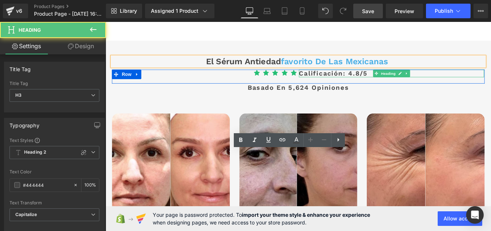
click at [334, 85] on span "Calificación: 4.8/5" at bounding box center [366, 81] width 79 height 9
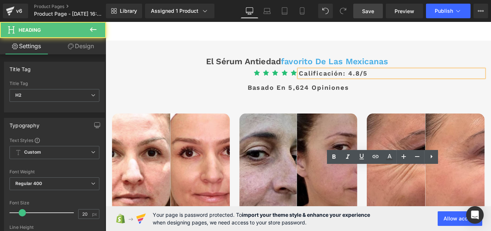
drag, startPoint x: 397, startPoint y: 195, endPoint x: 324, endPoint y: 194, distance: 73.1
click at [327, 85] on div "Calificación: 4.8/5" at bounding box center [433, 81] width 212 height 9
drag, startPoint x: 409, startPoint y: 191, endPoint x: 326, endPoint y: 195, distance: 83.3
click at [327, 85] on h2 "Calificación: 4.8/5" at bounding box center [433, 81] width 212 height 9
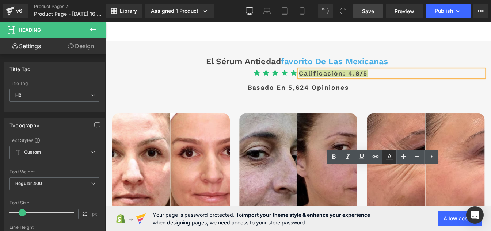
click at [390, 155] on icon at bounding box center [389, 156] width 4 height 4
type input "100"
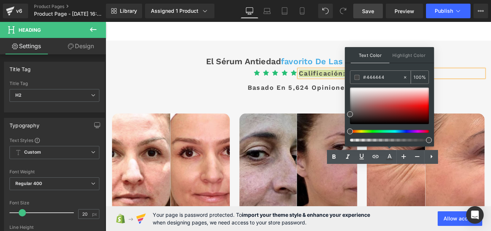
click at [386, 75] on input "#444444" at bounding box center [382, 77] width 39 height 8
click at [390, 154] on icon at bounding box center [389, 157] width 9 height 9
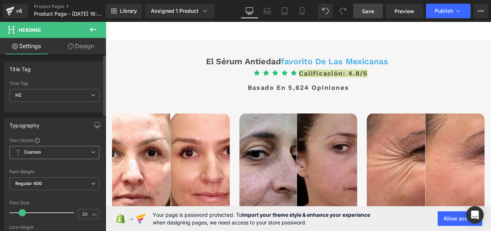
click at [40, 153] on b "Custom" at bounding box center [32, 152] width 17 height 6
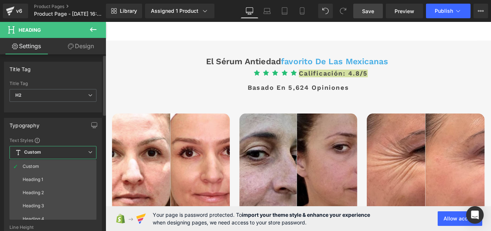
drag, startPoint x: 38, startPoint y: 153, endPoint x: 38, endPoint y: 56, distance: 97.1
click at [38, 153] on b "Custom" at bounding box center [32, 152] width 17 height 6
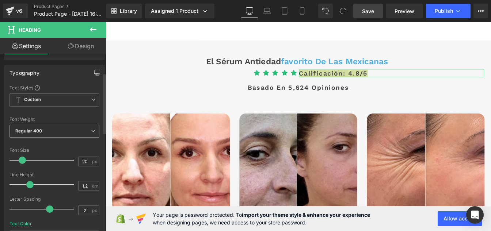
scroll to position [54, 0]
click at [84, 160] on input "20" at bounding box center [85, 160] width 13 height 9
type input "26"
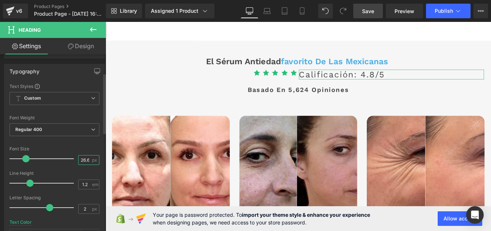
scroll to position [0, 1]
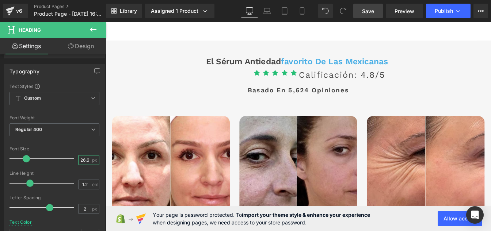
type input "26.6"
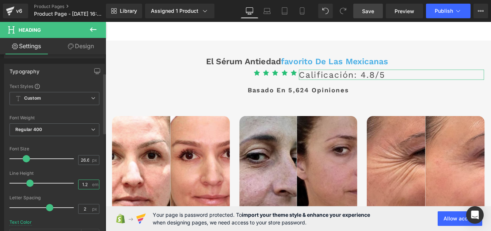
click at [85, 185] on input "1.2" at bounding box center [85, 184] width 13 height 9
type input "1"
type input "0"
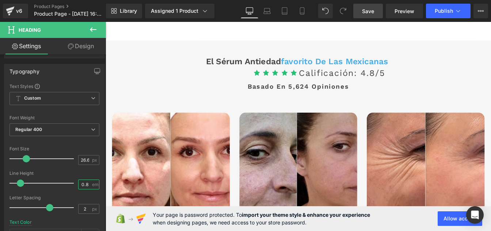
type input "0.8"
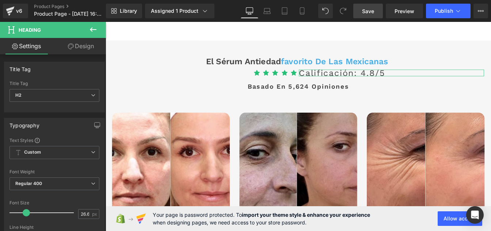
click at [80, 45] on link "Design" at bounding box center [80, 46] width 53 height 16
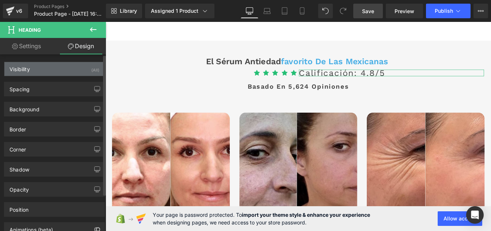
type input "0"
type input "20"
type input "0"
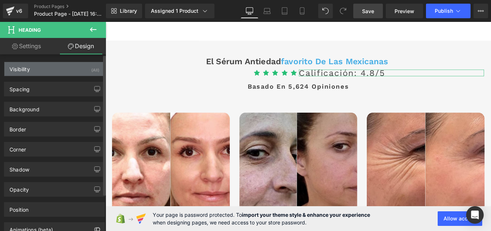
type input "0"
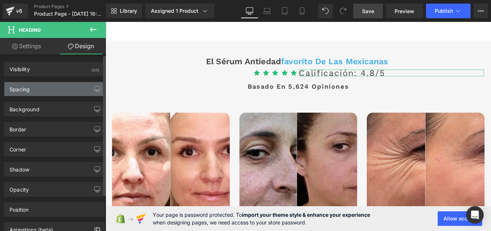
click at [41, 88] on div "Spacing" at bounding box center [54, 89] width 100 height 14
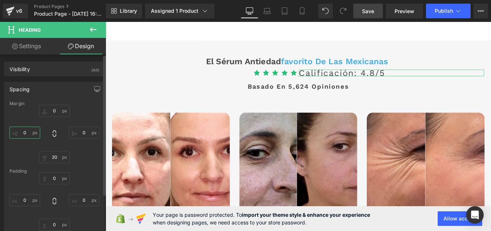
click at [27, 132] on input "0" at bounding box center [24, 133] width 31 height 12
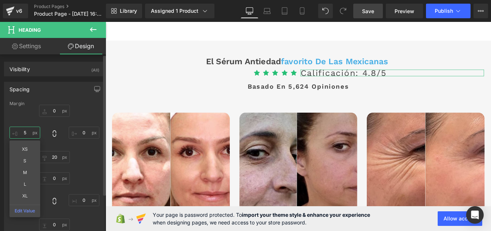
type input "5"
click at [79, 117] on div "0px 0 0px 0 20px 20 5 5 XS S M L XL Edit Value" at bounding box center [54, 134] width 90 height 58
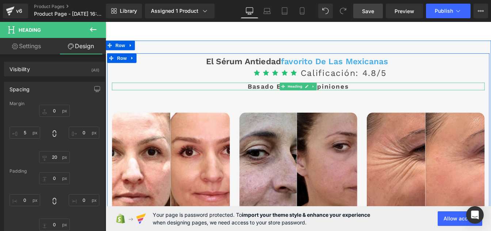
click at [299, 100] on h2 "Basado en 5,624 opiniones" at bounding box center [326, 96] width 427 height 9
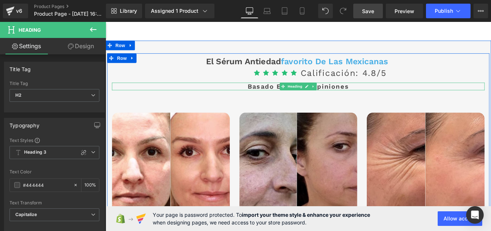
drag, startPoint x: 261, startPoint y: 211, endPoint x: 329, endPoint y: 204, distance: 67.6
click at [329, 100] on div "Basado en 5,624 opiniones Heading" at bounding box center [326, 96] width 427 height 9
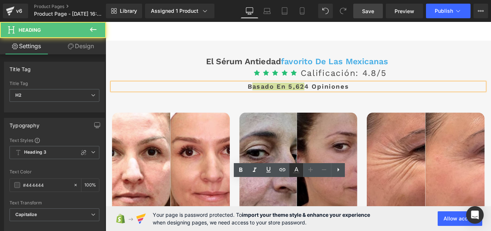
click at [300, 173] on icon at bounding box center [296, 170] width 9 height 9
type input "100"
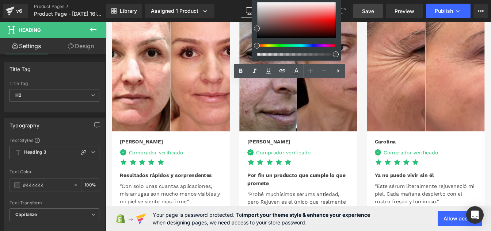
scroll to position [2250, 0]
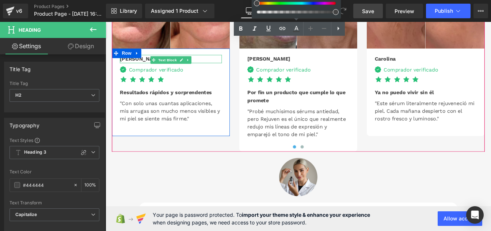
click at [129, 68] on b "[PERSON_NAME]" at bounding box center [146, 64] width 49 height 7
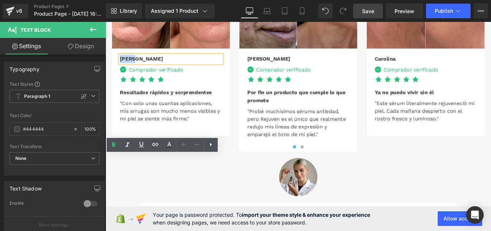
drag, startPoint x: 145, startPoint y: 179, endPoint x: 109, endPoint y: 179, distance: 35.4
click at [109, 171] on div "El sérum antiedad favorito de las mexicanas Heading Icon Icon Icon Icon Icon Ic…" at bounding box center [326, 11] width 438 height 322
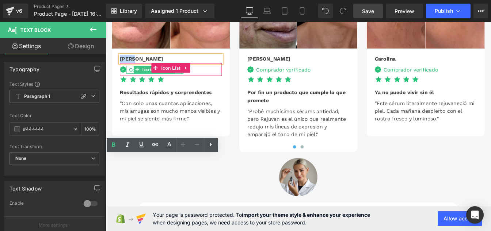
click at [130, 82] on div "Comprador verificado" at bounding box center [161, 76] width 65 height 9
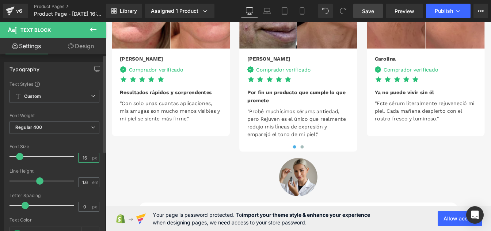
click at [85, 159] on input "16" at bounding box center [85, 157] width 13 height 9
type input "1"
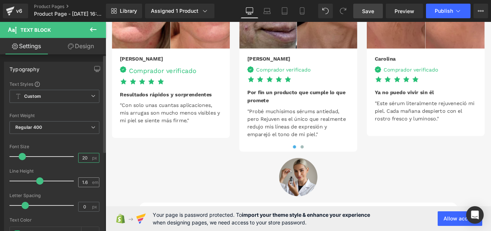
type input "20"
click at [85, 185] on input "1.6" at bounding box center [85, 182] width 13 height 9
type input "1"
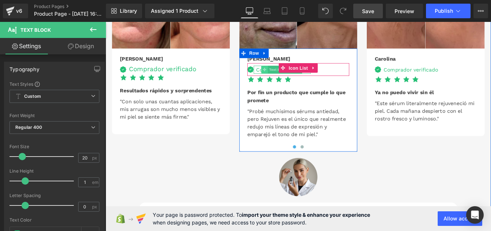
click at [287, 81] on span at bounding box center [288, 76] width 8 height 9
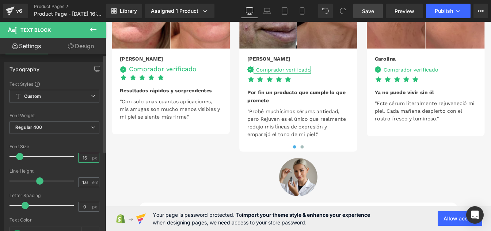
click at [85, 158] on input "16" at bounding box center [85, 157] width 13 height 9
type input "1"
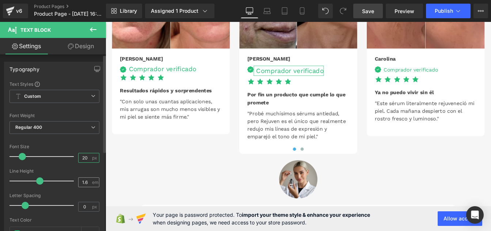
type input "20"
click at [88, 183] on input "1.6" at bounding box center [85, 182] width 13 height 9
type input "1"
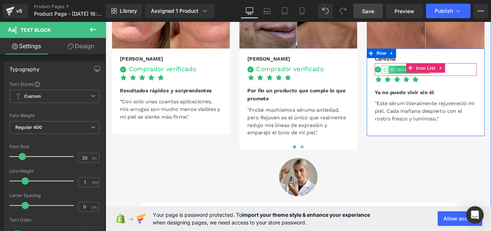
click at [435, 81] on span at bounding box center [434, 76] width 8 height 9
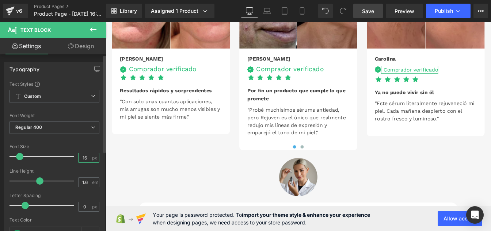
click at [84, 157] on input "16" at bounding box center [85, 157] width 13 height 9
type input "1"
type input "20"
click at [86, 180] on input "1.6" at bounding box center [85, 182] width 13 height 9
type input "1"
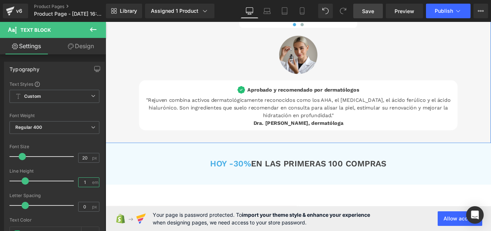
scroll to position [2391, 0]
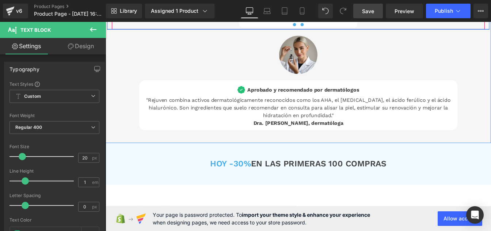
click at [329, 27] on span at bounding box center [331, 25] width 4 height 4
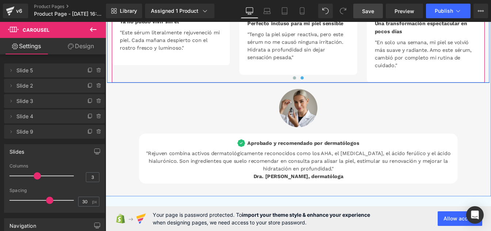
scroll to position [2327, 0]
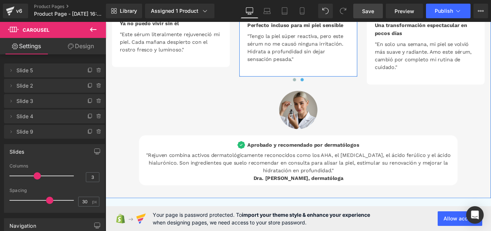
click at [286, 2] on icon at bounding box center [288, 0] width 4 height 4
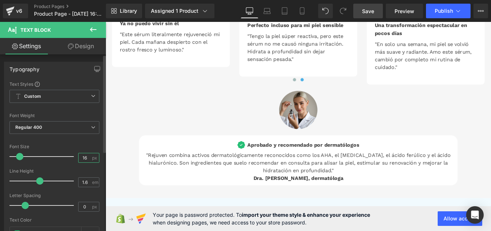
click at [84, 159] on input "16" at bounding box center [85, 157] width 13 height 9
type input "1"
type input "20"
click at [88, 186] on input "1.6" at bounding box center [85, 182] width 13 height 9
type input "1"
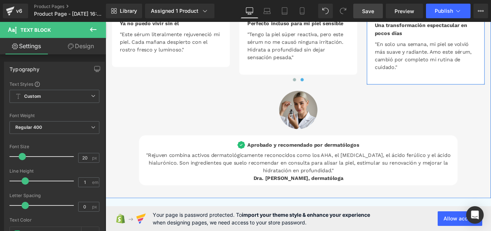
click at [430, 4] on span at bounding box center [434, -1] width 8 height 9
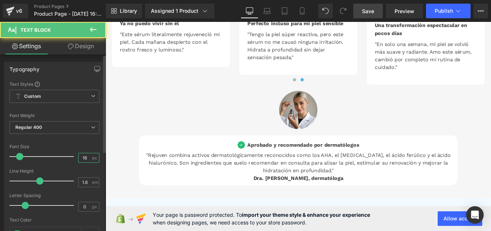
click at [85, 159] on input "16" at bounding box center [85, 157] width 13 height 9
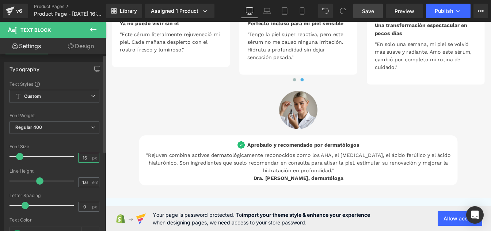
type input "1"
type input "20"
click at [84, 184] on input "1.6" at bounding box center [85, 182] width 13 height 9
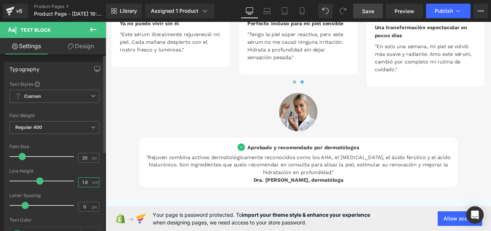
type input "1"
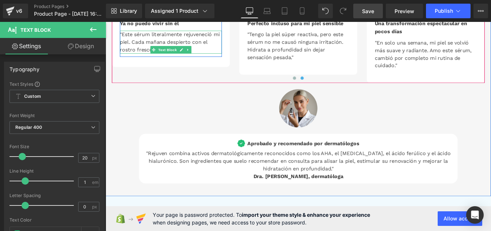
click at [150, 58] on p ""Este sérum literalmente rejuveneció mi piel. Cada mañana despierto con el rost…" at bounding box center [180, 45] width 117 height 26
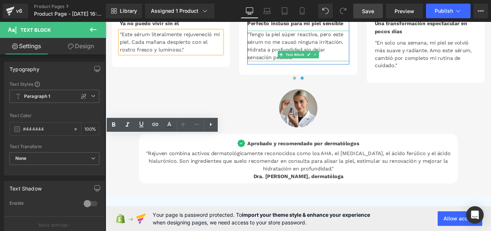
click at [287, 67] on p ""Tengo la piel súper reactiva, pero este sérum no me causó ninguna irritación. …" at bounding box center [326, 49] width 117 height 35
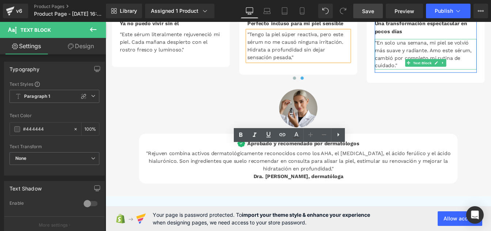
click at [446, 77] on p ""En solo una semana, mi piel se volvió más suave y radiante. Amo este sérum, ca…" at bounding box center [472, 59] width 117 height 35
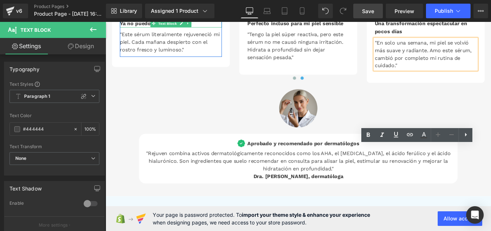
click at [144, 27] on span "Ya no puedo vivir sin él" at bounding box center [156, 23] width 68 height 7
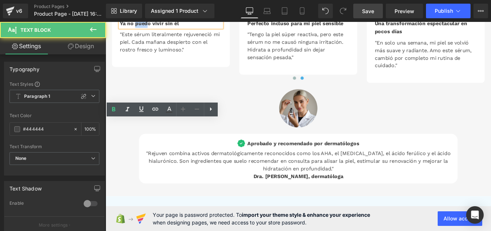
drag, startPoint x: 144, startPoint y: 141, endPoint x: 162, endPoint y: 144, distance: 18.1
click at [162, 27] on span "Ya no puedo vivir sin él" at bounding box center [156, 23] width 68 height 7
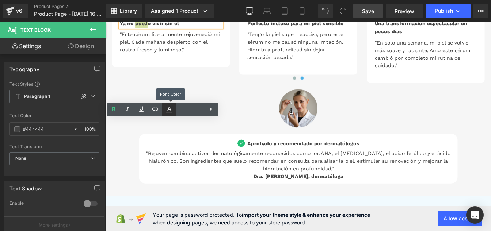
click at [168, 109] on icon at bounding box center [169, 109] width 4 height 4
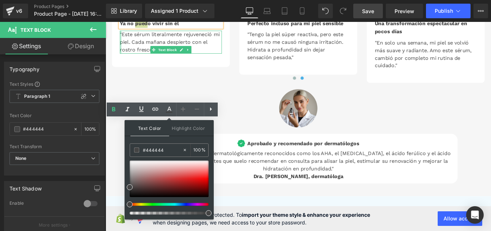
drag, startPoint x: 120, startPoint y: 183, endPoint x: 271, endPoint y: 134, distance: 158.5
click at [122, 58] on div ""Este sérum literalmente rejuveneció mi piel. Cada [DATE] despierto con el rost…" at bounding box center [180, 45] width 117 height 26
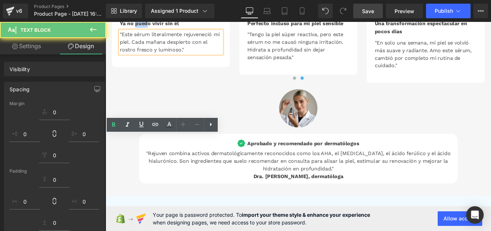
click at [275, 27] on span "Perfecto incluso para mi piel sensible" at bounding box center [323, 23] width 110 height 7
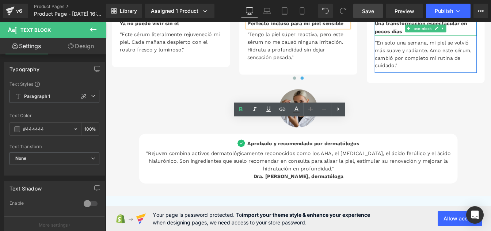
click at [426, 38] on div "Una transformación espectacular en pocos días" at bounding box center [472, 27] width 117 height 21
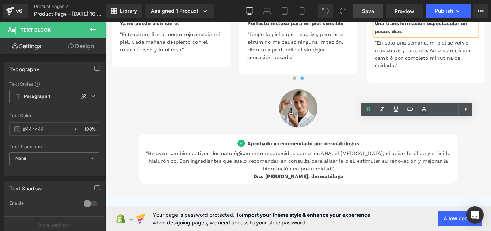
click at [424, 37] on span "Una transformación espectacular en pocos días" at bounding box center [467, 28] width 106 height 16
click at [320, 88] on span at bounding box center [322, 87] width 4 height 4
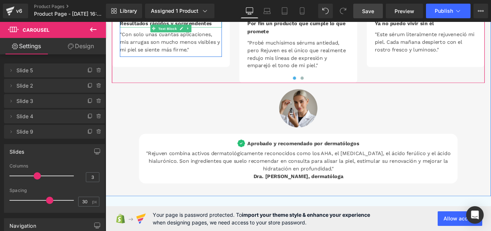
click at [146, 27] on span "Resultados rápidos y sorprendentes" at bounding box center [175, 23] width 106 height 7
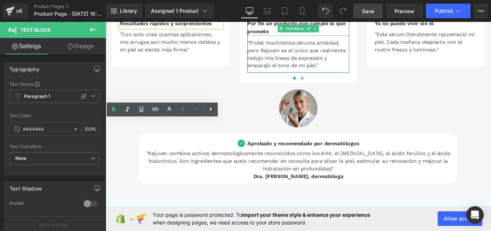
click at [287, 38] on div "Por fin un producto que cumple lo que promete" at bounding box center [326, 27] width 117 height 21
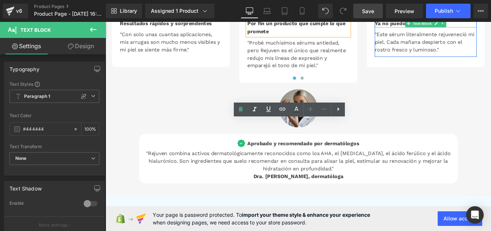
click at [432, 27] on span "Ya no puedo vivir sin él" at bounding box center [448, 23] width 68 height 7
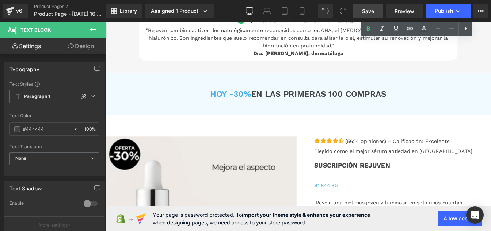
scroll to position [2470, 0]
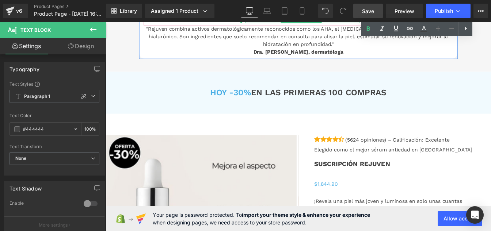
click at [283, 22] on span "Aprobado y recomendado por dermatólogos" at bounding box center [332, 18] width 128 height 7
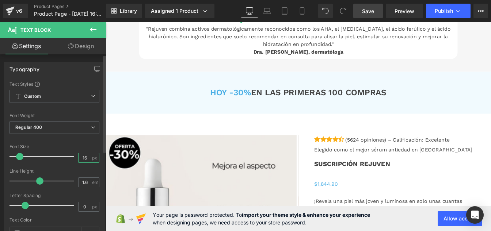
click at [84, 156] on input "16" at bounding box center [85, 157] width 13 height 9
type input "1"
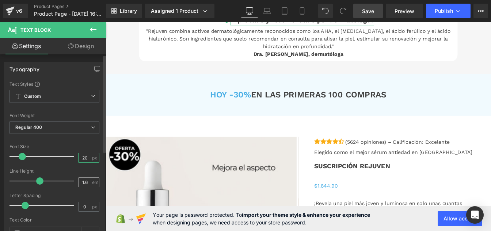
type input "20"
click at [83, 181] on input "1.6" at bounding box center [85, 182] width 13 height 9
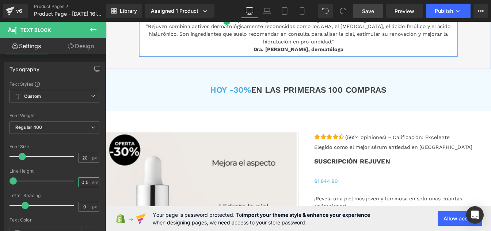
type input "0"
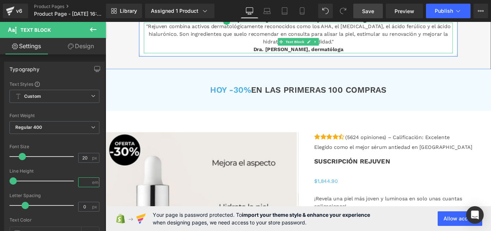
type input "2"
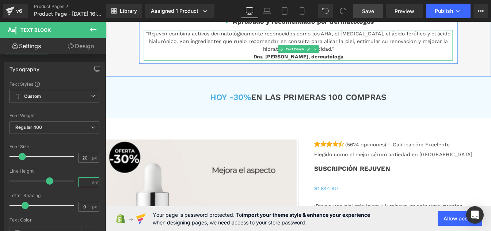
type input "1"
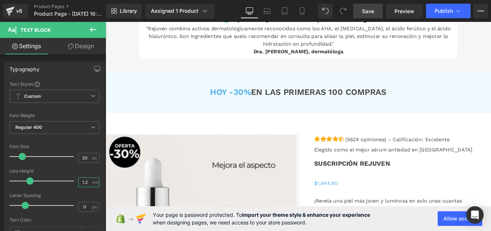
type input "1.2"
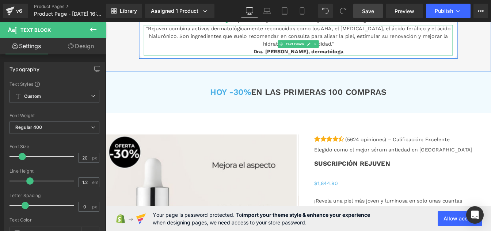
click at [239, 61] on p ""Rejuven combina activos dermatológicamente reconocidos como los AHA, el [MEDIC…" at bounding box center [326, 43] width 354 height 35
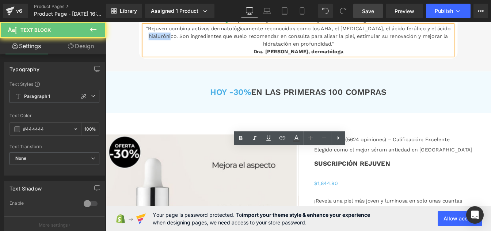
drag, startPoint x: 239, startPoint y: 188, endPoint x: 270, endPoint y: 184, distance: 30.9
click at [270, 61] on p ""Rejuven combina activos dermatológicamente reconocidos como los AHA, el [MEDIC…" at bounding box center [326, 43] width 354 height 35
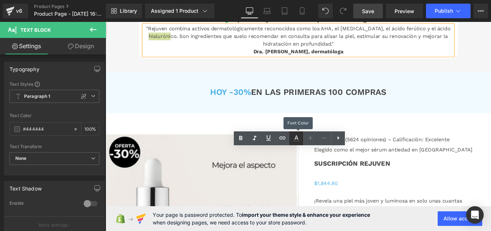
click at [297, 139] on icon at bounding box center [296, 138] width 9 height 9
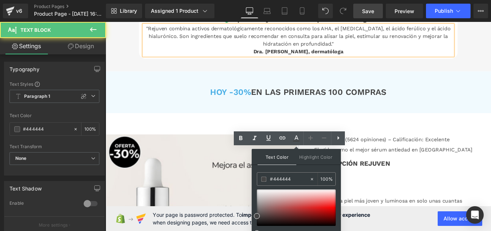
click at [219, 61] on p ""Rejuven combina activos dermatológicamente reconocidos como los AHA, el [MEDIC…" at bounding box center [326, 43] width 354 height 35
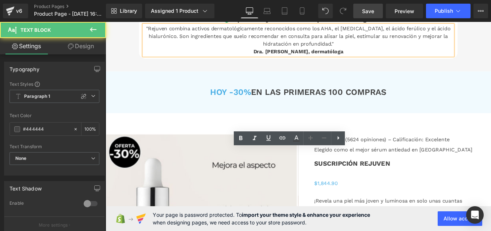
click at [254, 61] on p ""Rejuven combina activos dermatológicamente reconocidos como los AHA, el [MEDIC…" at bounding box center [326, 43] width 354 height 35
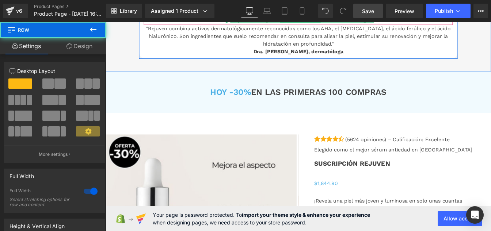
click at [359, 23] on div at bounding box center [331, 22] width 165 height 2
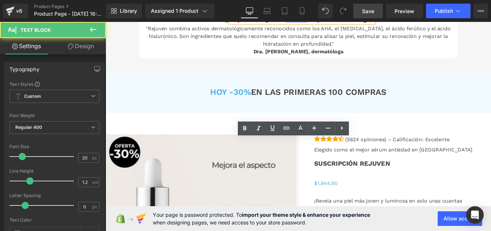
drag, startPoint x: 309, startPoint y: 162, endPoint x: 335, endPoint y: 157, distance: 25.8
click at [335, 23] on span "Aprobado y recomendado por dermatólogos" at bounding box center [333, 18] width 162 height 9
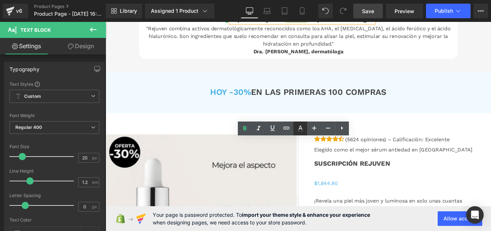
click at [299, 130] on icon at bounding box center [300, 128] width 9 height 9
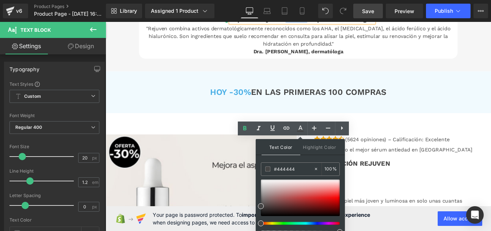
click at [238, 61] on p ""Rejuven combina activos dermatológicamente reconocidos como los AHA, el [MEDIC…" at bounding box center [326, 43] width 354 height 35
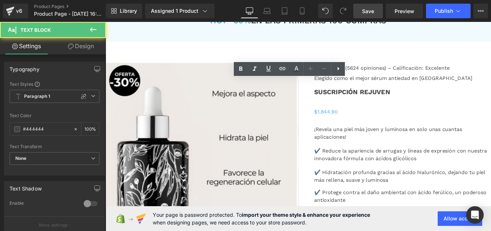
scroll to position [2552, 0]
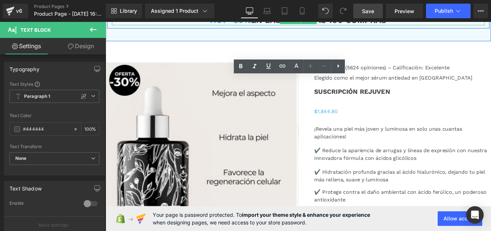
click at [267, 26] on h3 "[DATE] -30% EN LAS PRIMERAS 100 COMPRAS" at bounding box center [326, 20] width 427 height 11
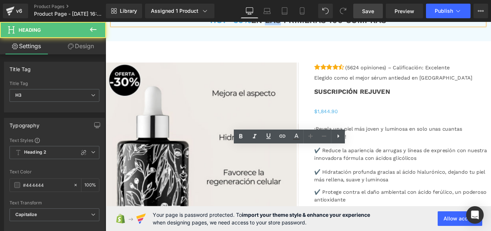
drag, startPoint x: 267, startPoint y: 168, endPoint x: 289, endPoint y: 180, distance: 25.2
click at [289, 26] on h3 "[DATE] -30% EN LAS PRIMERAS 100 COMPRAS" at bounding box center [326, 20] width 427 height 11
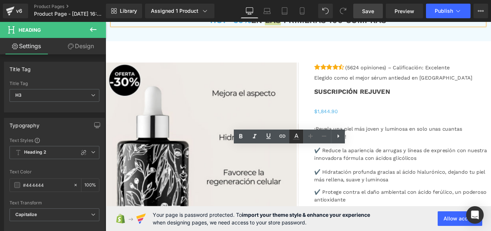
click at [295, 135] on icon at bounding box center [296, 136] width 4 height 4
type input "100"
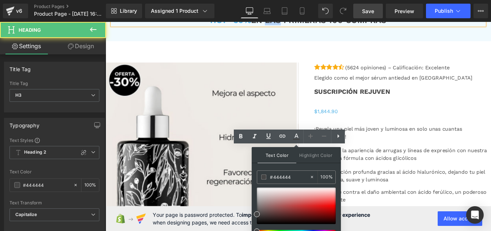
click at [268, 26] on h3 "[DATE] -30% EN LAS PRIMERAS 100 COMPRAS" at bounding box center [326, 20] width 427 height 11
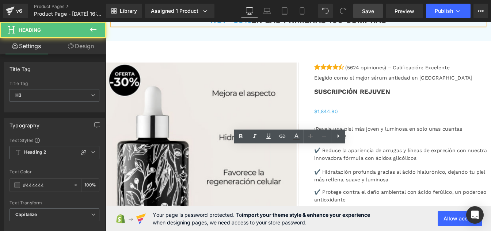
scroll to position [2616, 0]
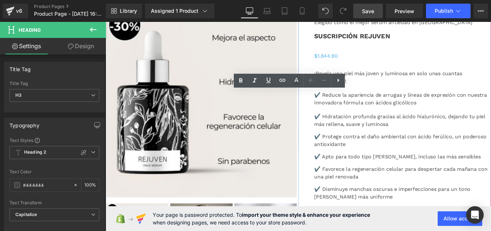
click at [387, 15] on p "(5624 opiniones) – Calificación: Excelente" at bounding box center [440, 10] width 120 height 9
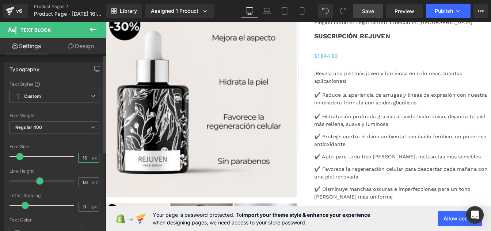
click at [85, 159] on input "16" at bounding box center [85, 157] width 13 height 9
type input "1"
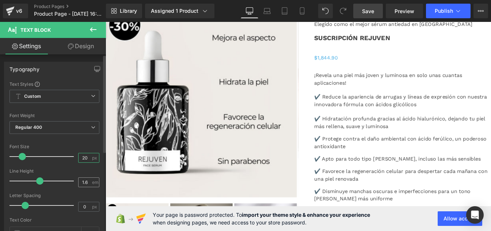
type input "20"
click at [87, 184] on input "1.6" at bounding box center [85, 182] width 13 height 9
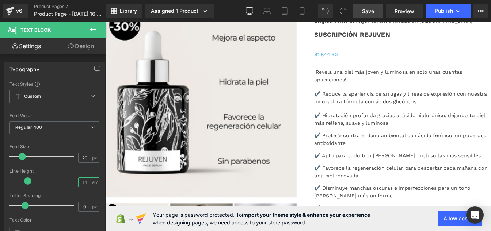
type input "1.1"
click at [73, 46] on icon at bounding box center [71, 46] width 6 height 6
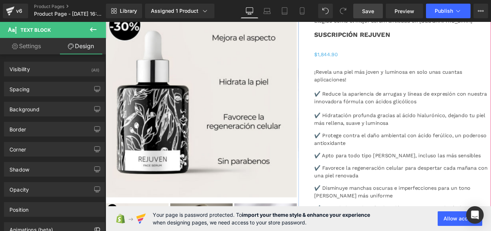
click at [398, 14] on p "(5624 opiniones) – Calificación: Excelente" at bounding box center [454, 10] width 149 height 8
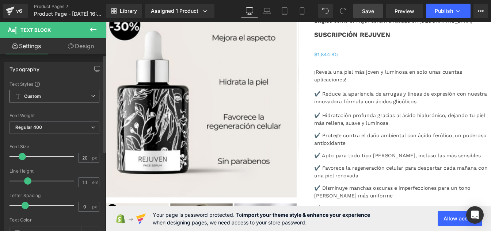
click at [31, 102] on span "Custom" at bounding box center [54, 96] width 90 height 13
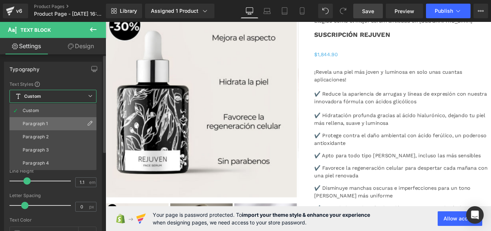
click at [38, 124] on div "Paragraph 1" at bounding box center [36, 123] width 26 height 5
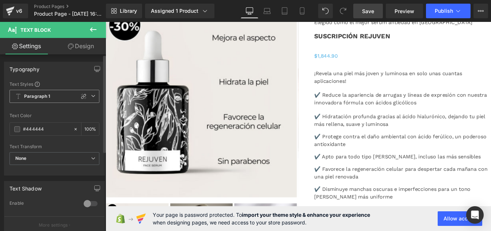
click at [38, 96] on b "Paragraph 1" at bounding box center [37, 96] width 26 height 6
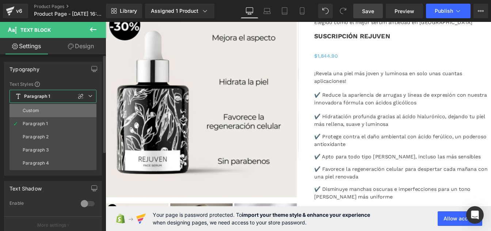
click at [39, 111] on li "Custom" at bounding box center [52, 110] width 87 height 13
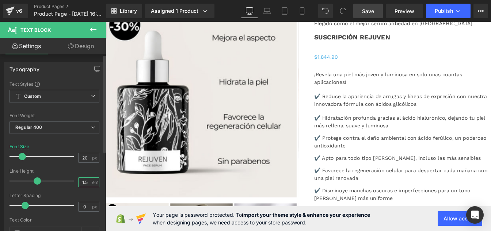
click at [86, 184] on input "1.5" at bounding box center [85, 182] width 13 height 9
type input "1"
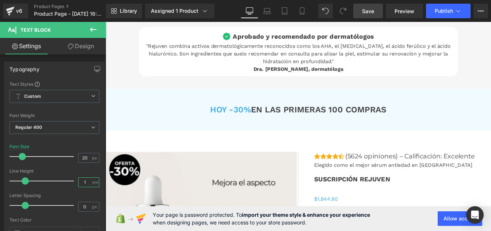
scroll to position [2450, 0]
click at [275, 43] on span "Aprobado y recomendado por dermatólogos" at bounding box center [333, 38] width 162 height 9
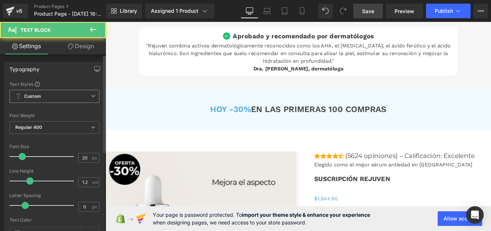
click at [55, 96] on span "Custom" at bounding box center [54, 96] width 90 height 13
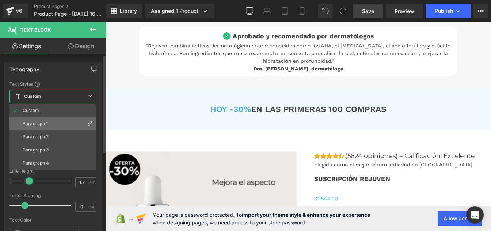
click at [45, 121] on li "Paragraph 1" at bounding box center [52, 123] width 87 height 13
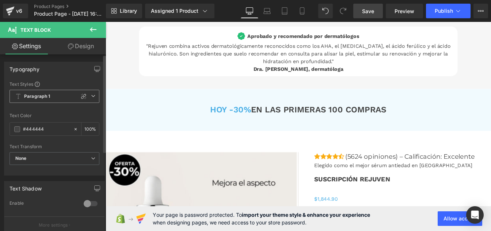
click at [37, 95] on b "Paragraph 1" at bounding box center [37, 96] width 26 height 6
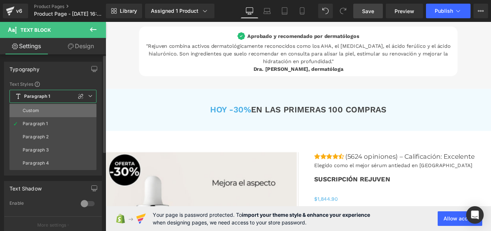
click at [41, 109] on li "Custom" at bounding box center [52, 110] width 87 height 13
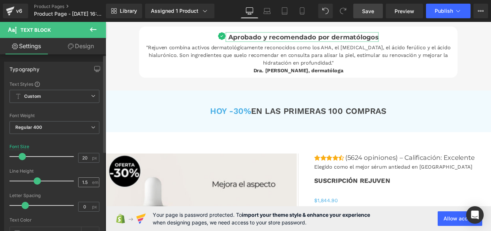
click at [92, 184] on span "em" at bounding box center [95, 182] width 6 height 5
click at [85, 184] on input "1.5" at bounding box center [85, 182] width 13 height 9
type input "1"
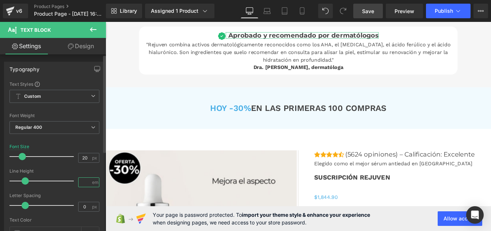
type input "1.2"
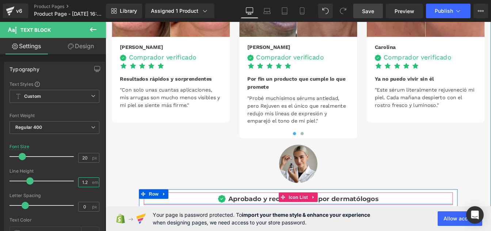
scroll to position [2262, 0]
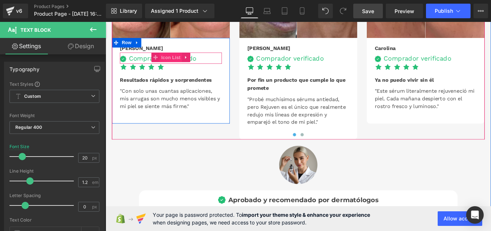
click at [184, 68] on span "Icon List" at bounding box center [181, 62] width 26 height 11
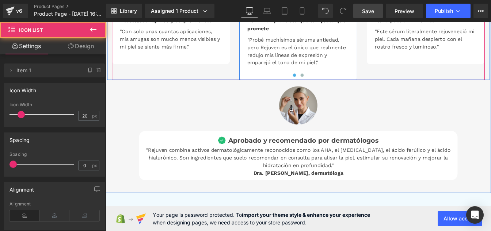
scroll to position [2331, 0]
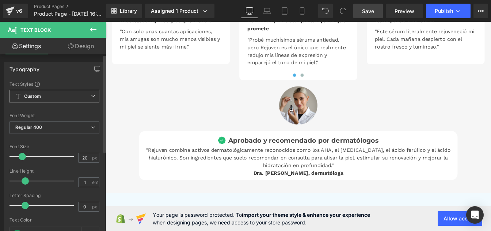
click at [39, 92] on span "Custom" at bounding box center [54, 96] width 90 height 13
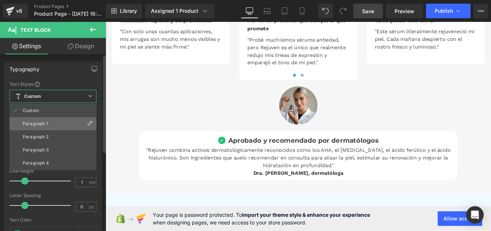
click at [38, 121] on li "Paragraph 1" at bounding box center [52, 123] width 87 height 13
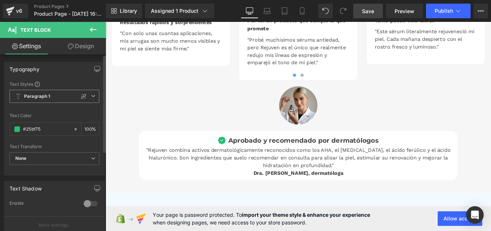
click at [44, 99] on b "Paragraph 1" at bounding box center [37, 96] width 26 height 6
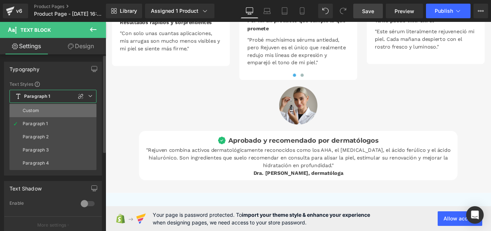
click at [43, 111] on li "Custom" at bounding box center [52, 110] width 87 height 13
type input "1.5"
